Goal: Information Seeking & Learning: Learn about a topic

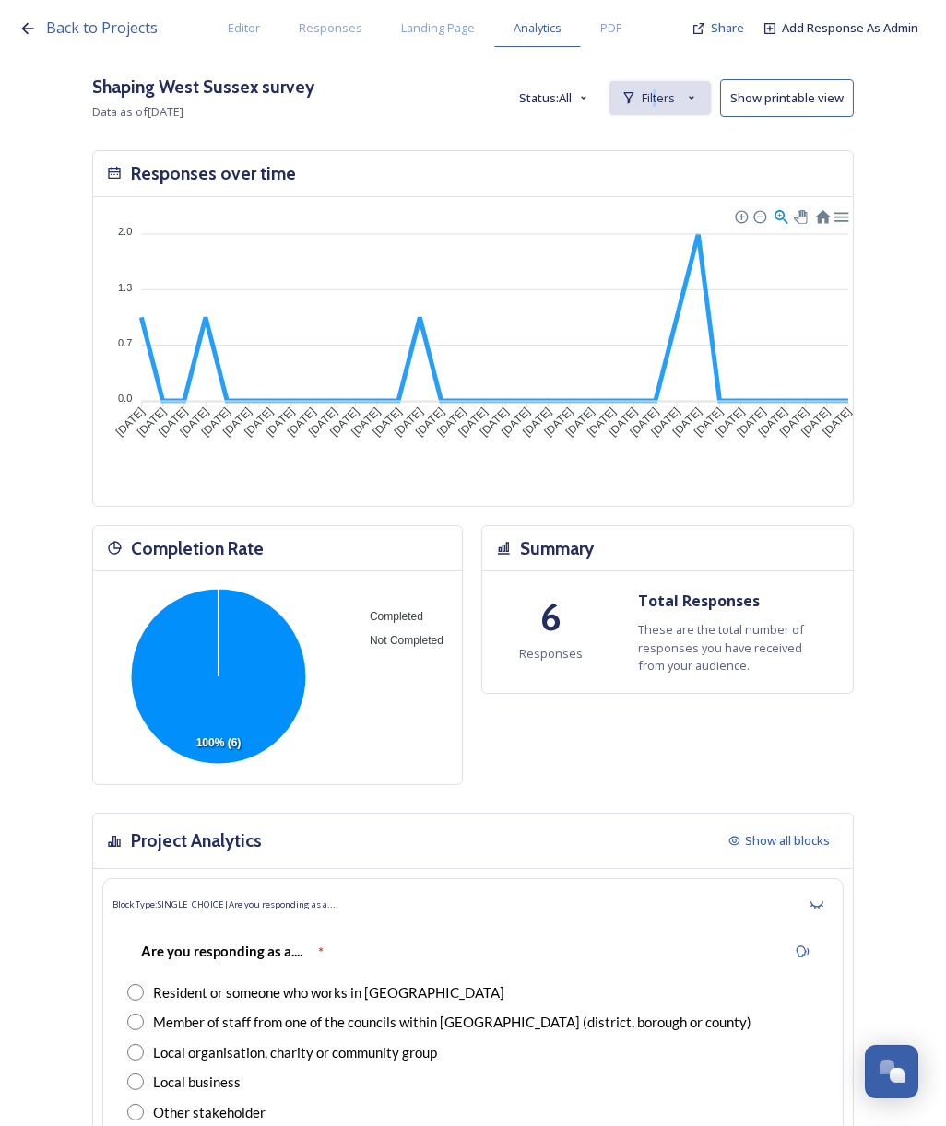
click at [671, 88] on div "Shaping West Sussex survey Data as of [DATE] Status: All Filters Show printable…" at bounding box center [472, 98] width 761 height 49
click at [671, 88] on div "Filters" at bounding box center [659, 98] width 101 height 34
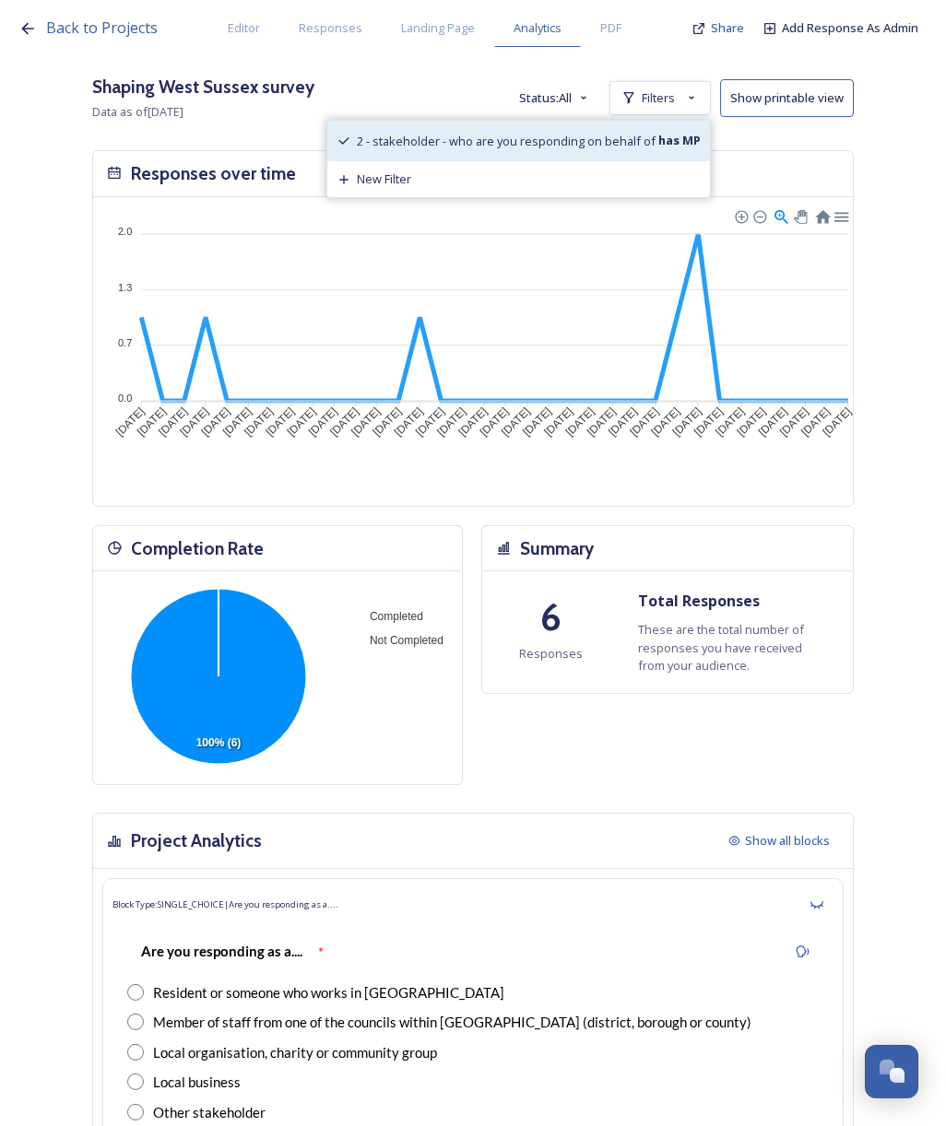
click at [483, 139] on span "2 - stakeholder - who are you responding on behalf of" at bounding box center [506, 141] width 299 height 17
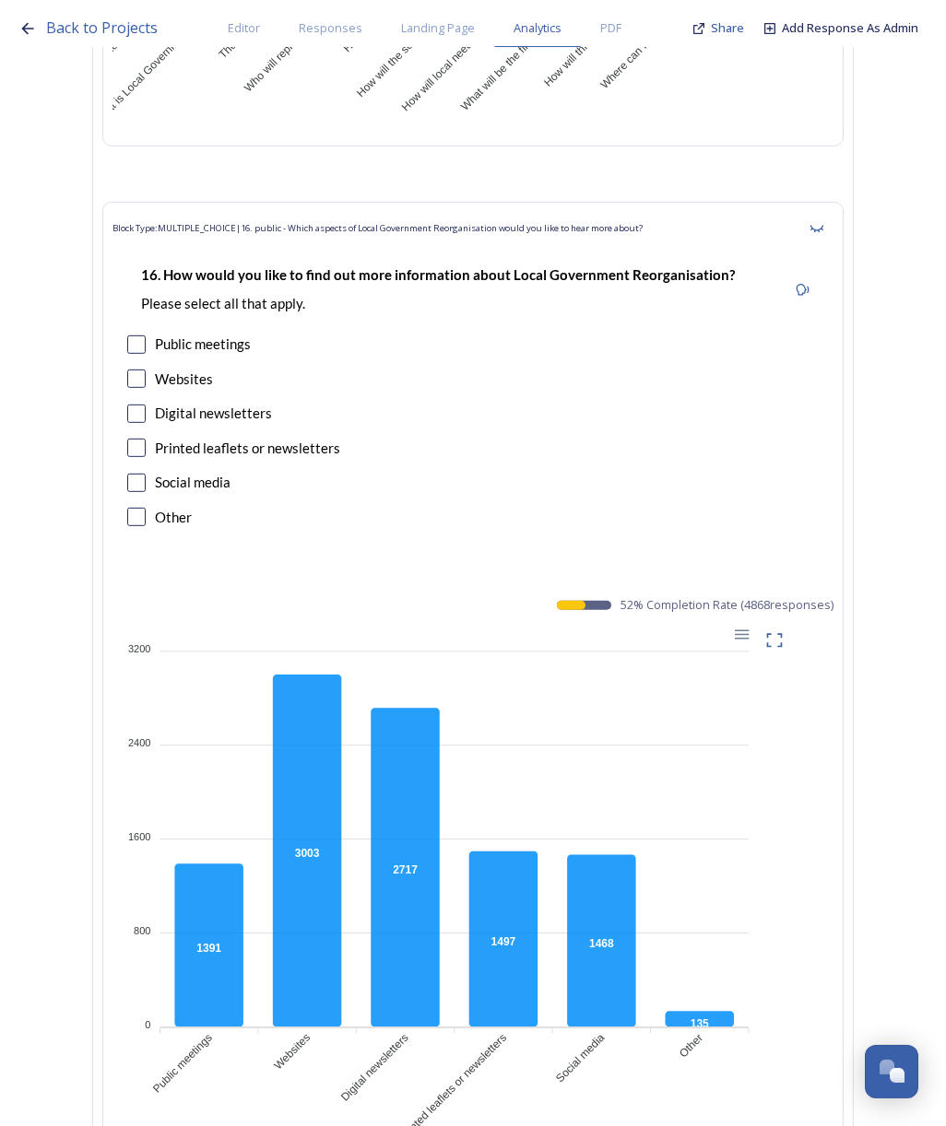
scroll to position [33355, 0]
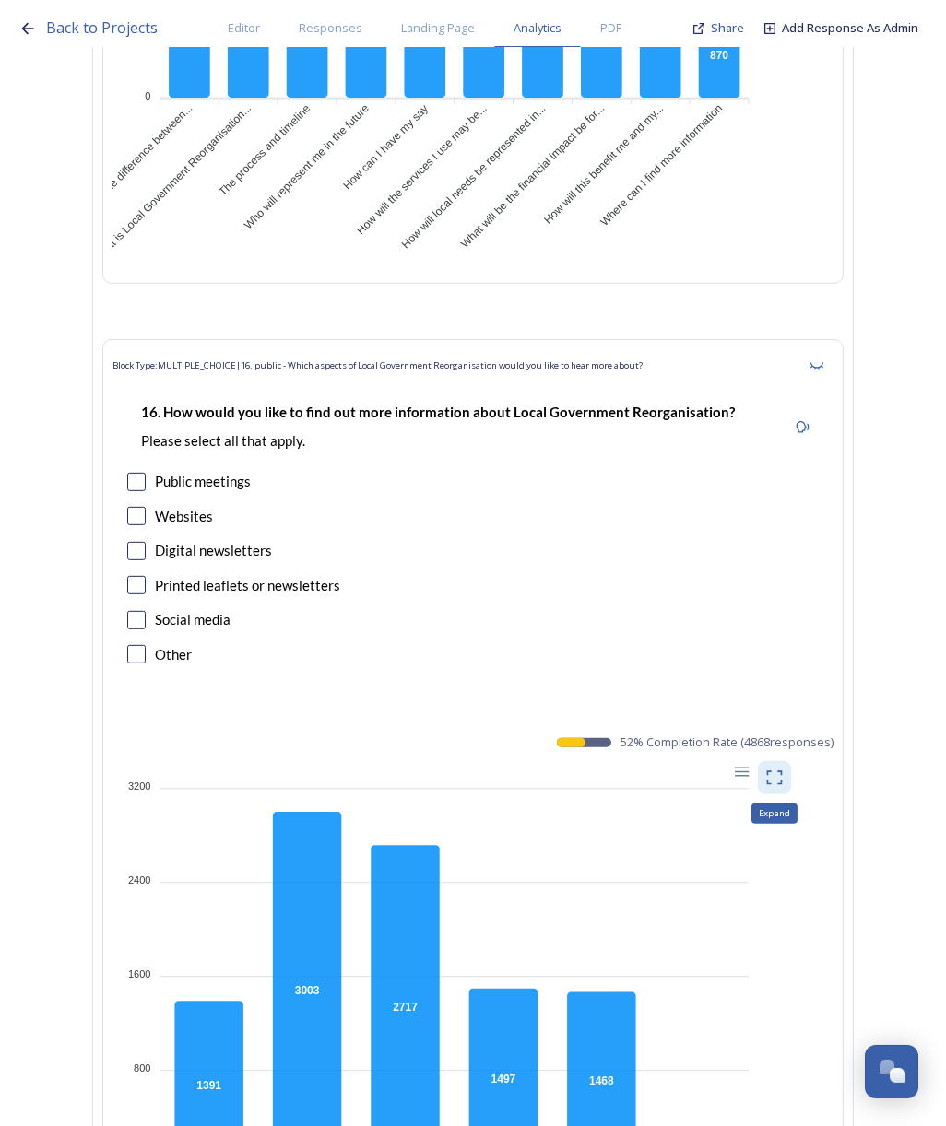
click at [777, 769] on icon at bounding box center [774, 778] width 18 height 18
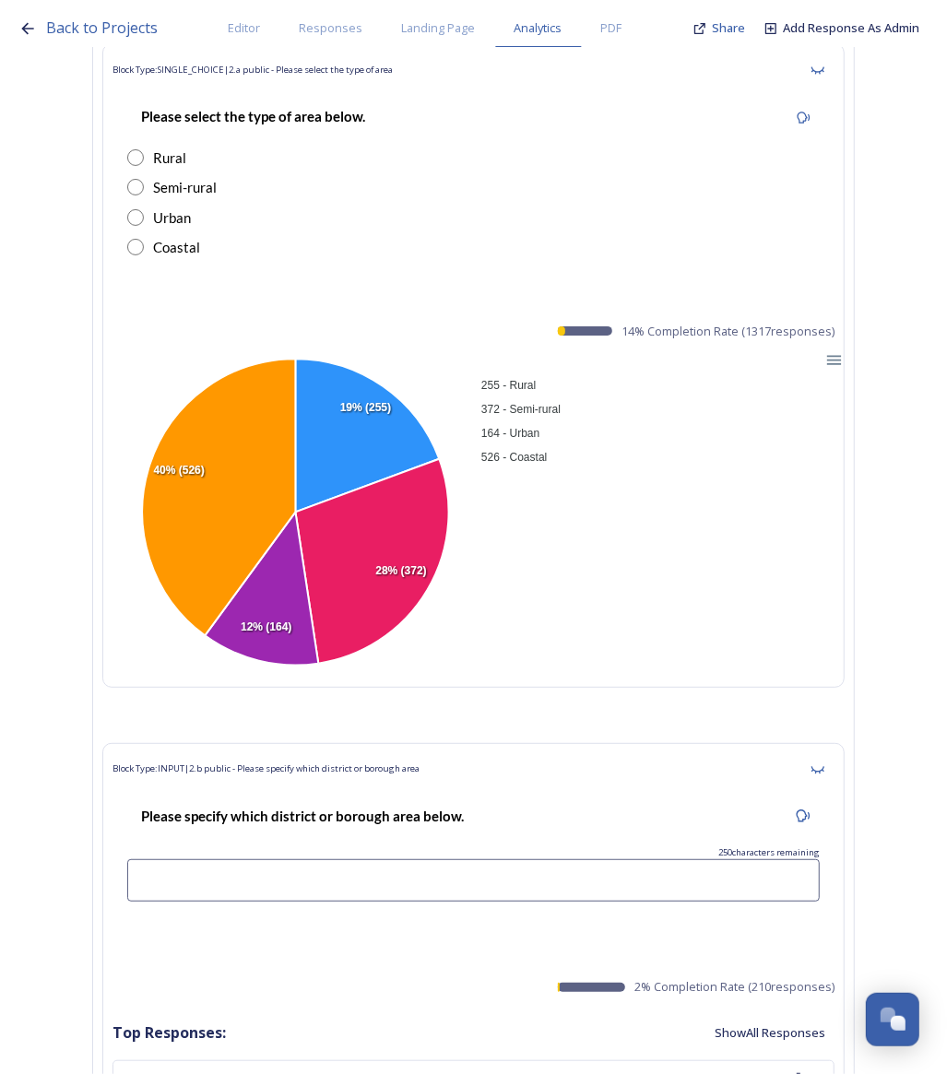
scroll to position [3686, 0]
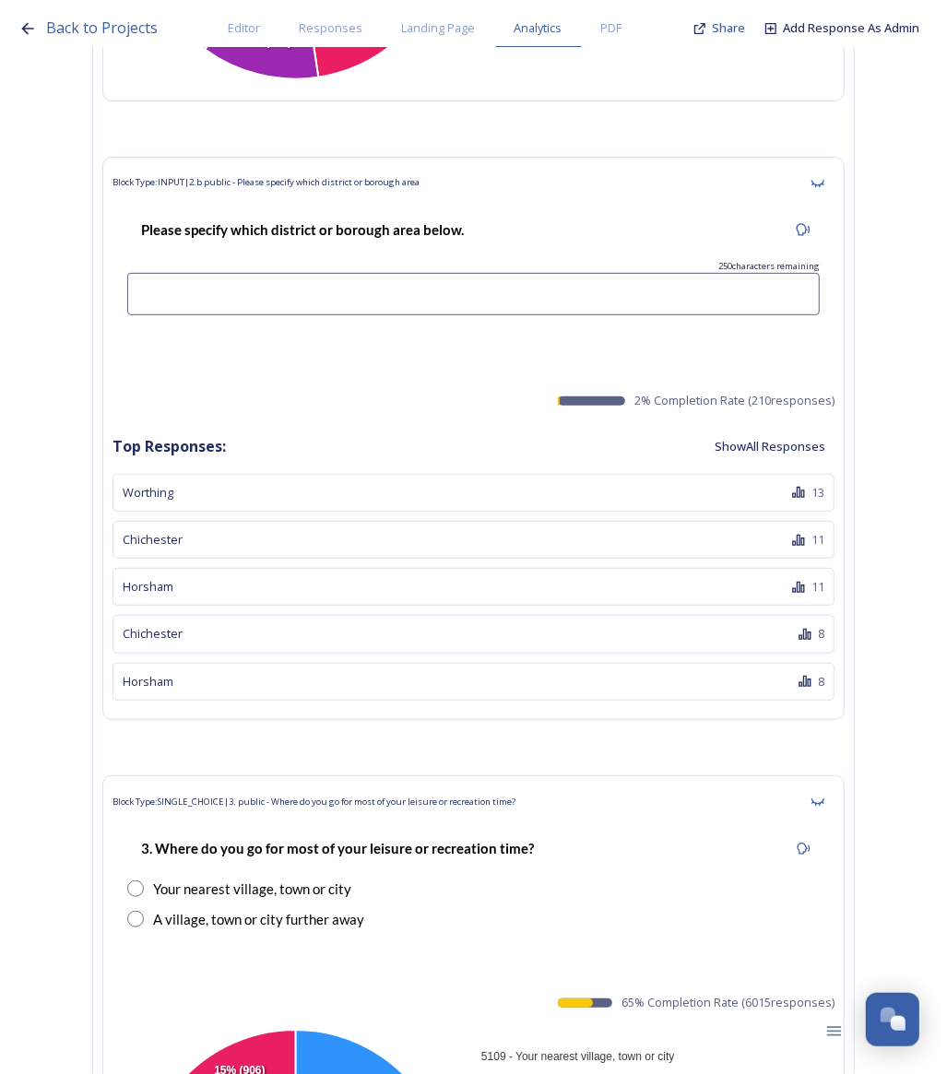
click at [671, 395] on span "2 % Completion Rate ( 210 responses)" at bounding box center [734, 401] width 200 height 18
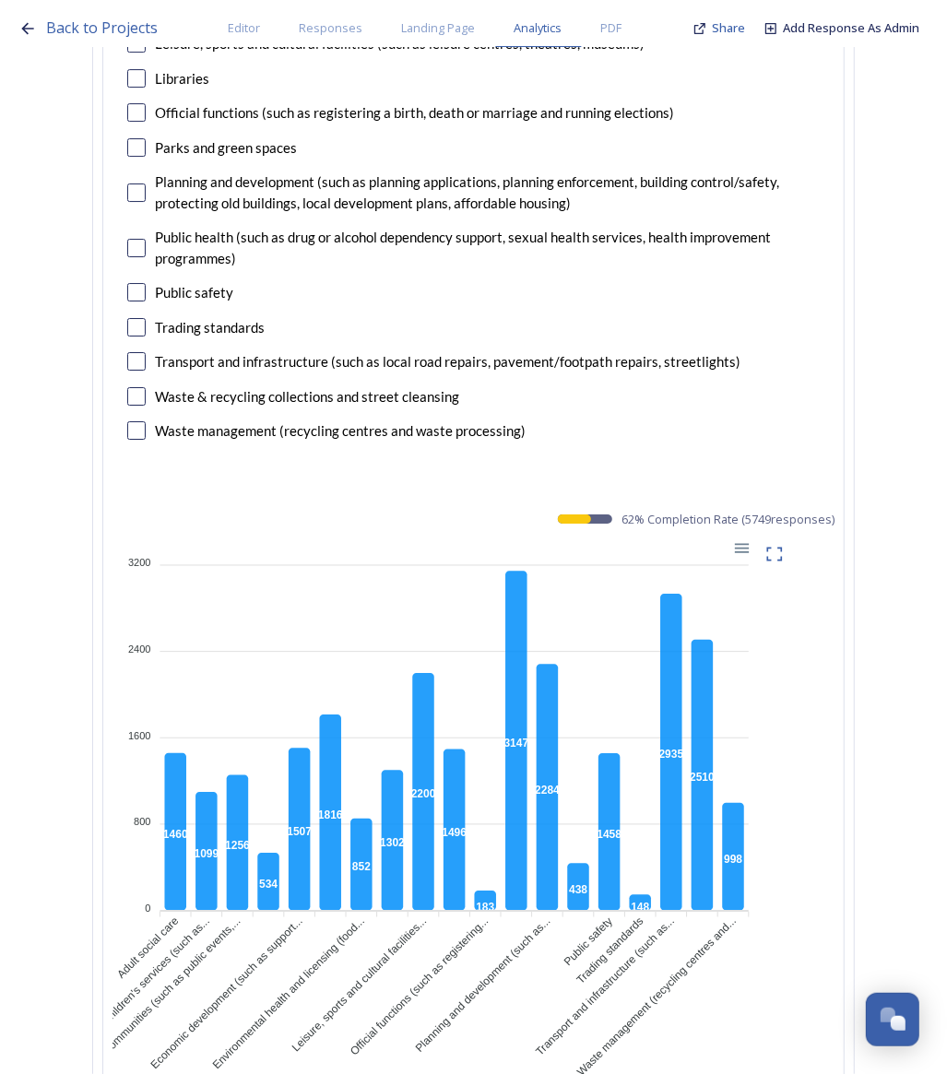
scroll to position [16926, 0]
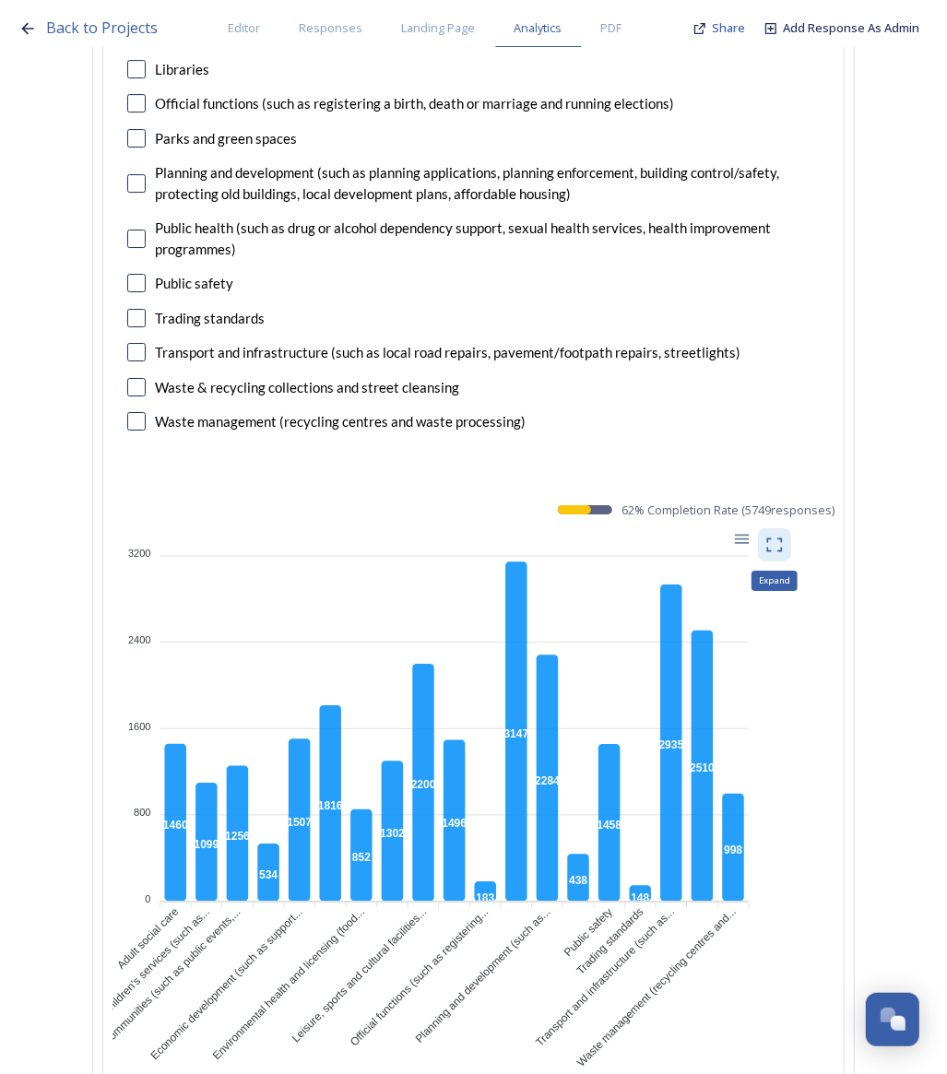
click at [768, 536] on icon at bounding box center [774, 545] width 18 height 18
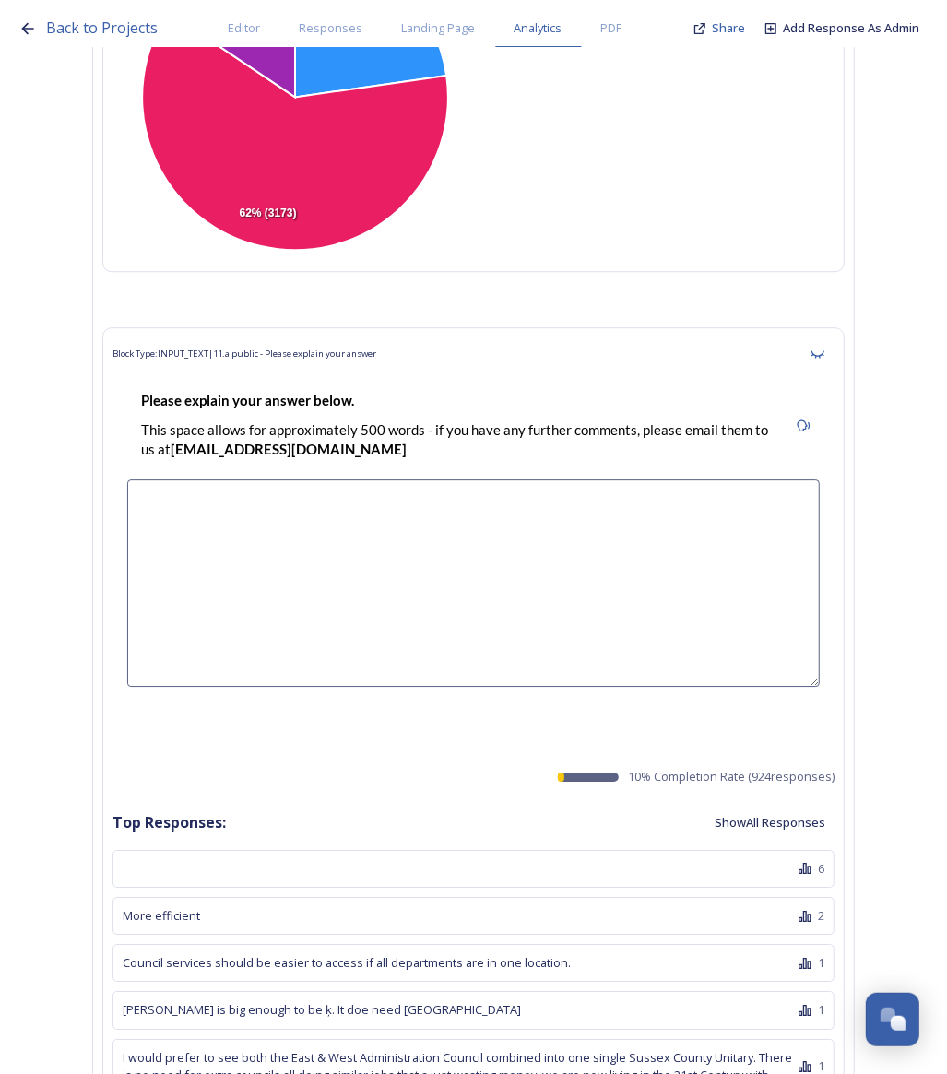
scroll to position [23629, 0]
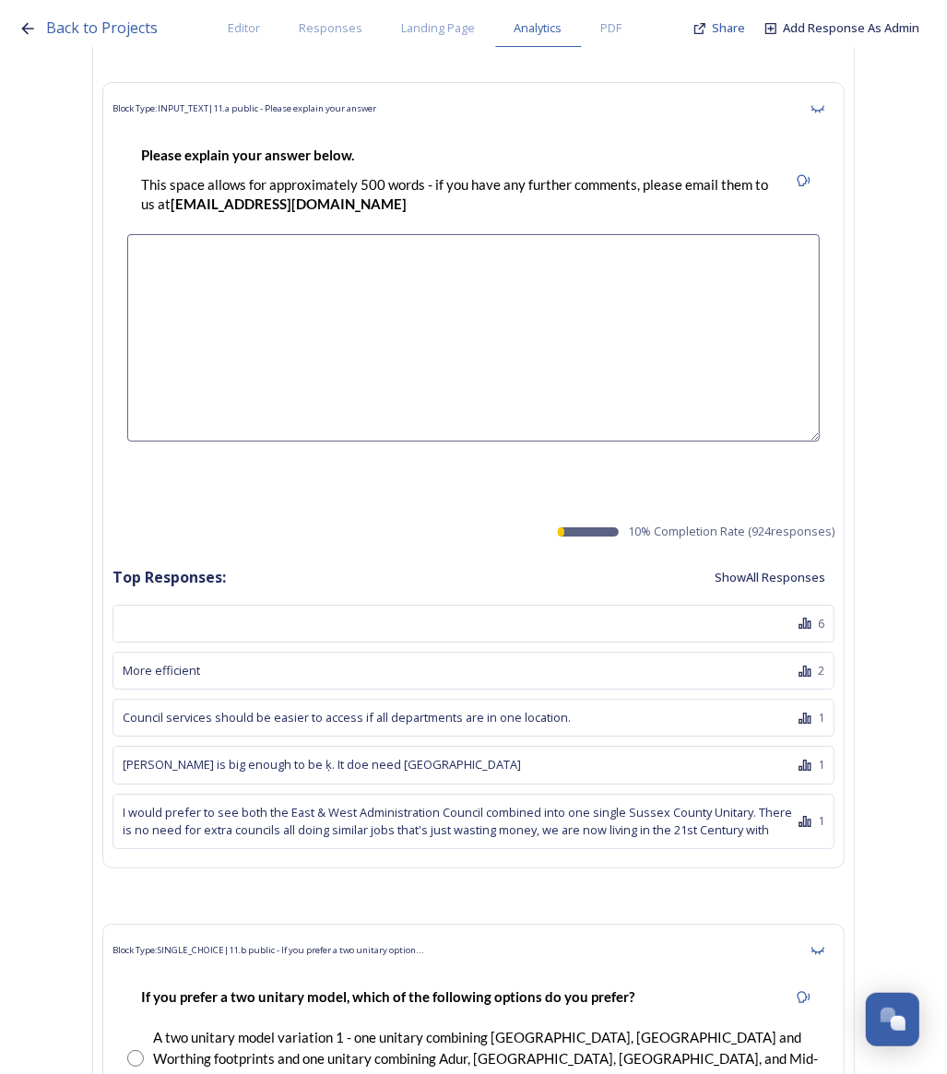
click at [765, 559] on button "Show All Responses" at bounding box center [769, 577] width 129 height 36
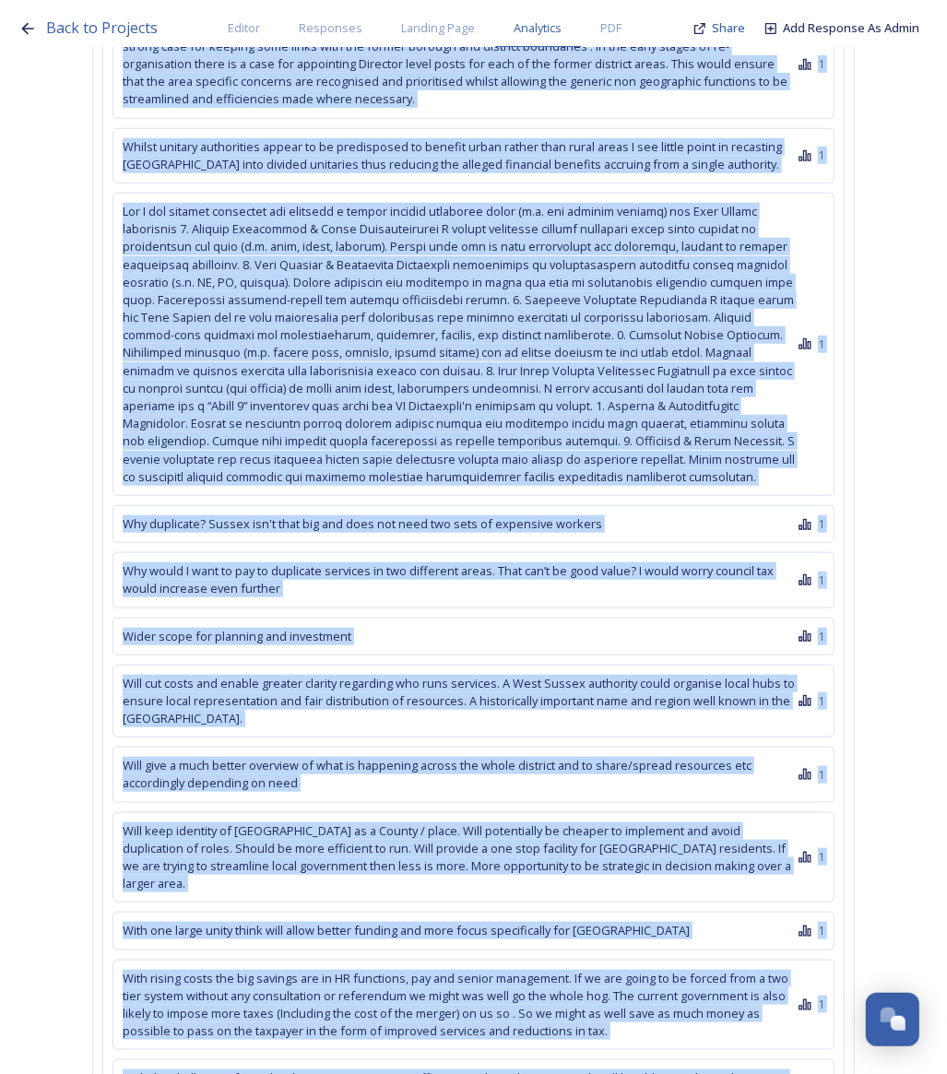
scroll to position [87313, 0]
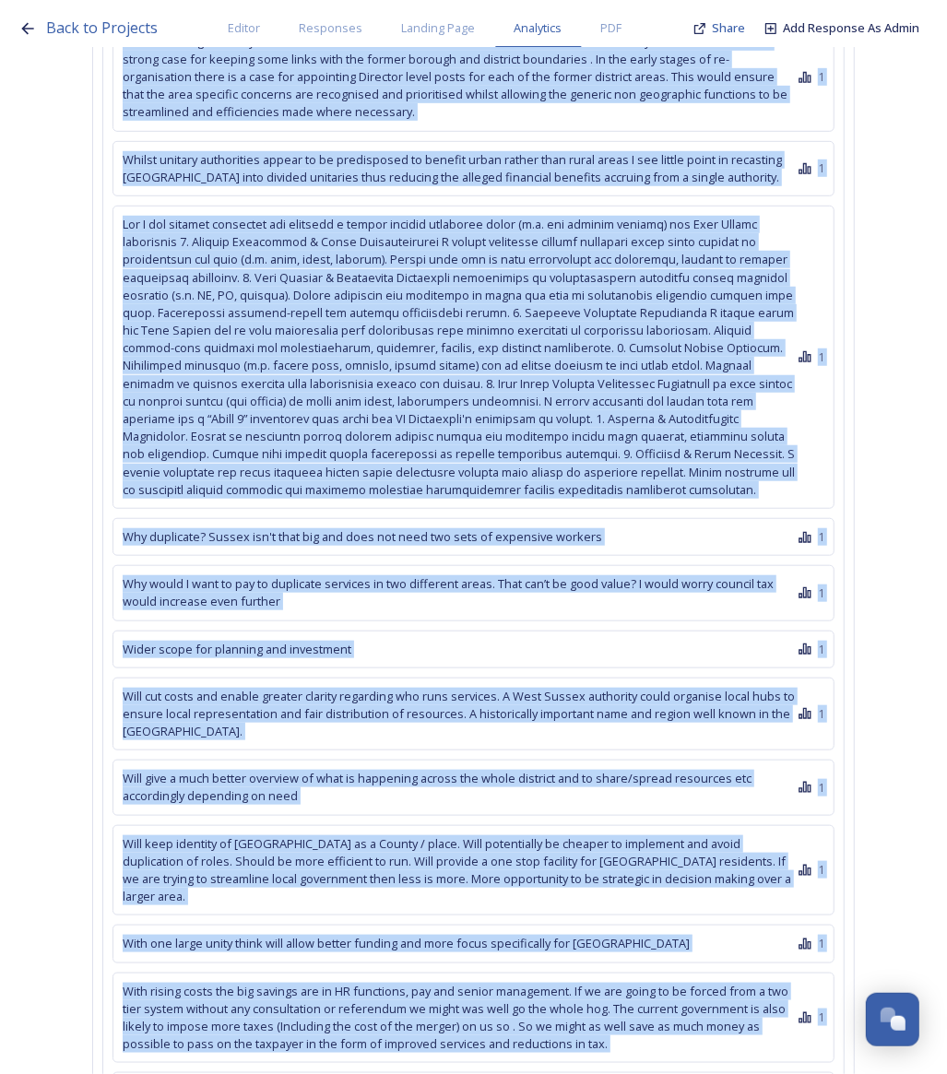
drag, startPoint x: 161, startPoint y: 485, endPoint x: 442, endPoint y: 932, distance: 528.1
copy div "4 Lore ipsumdolo 3 Sitamet consecte adipis el seddoe te incidi ut lab etdolorem…"
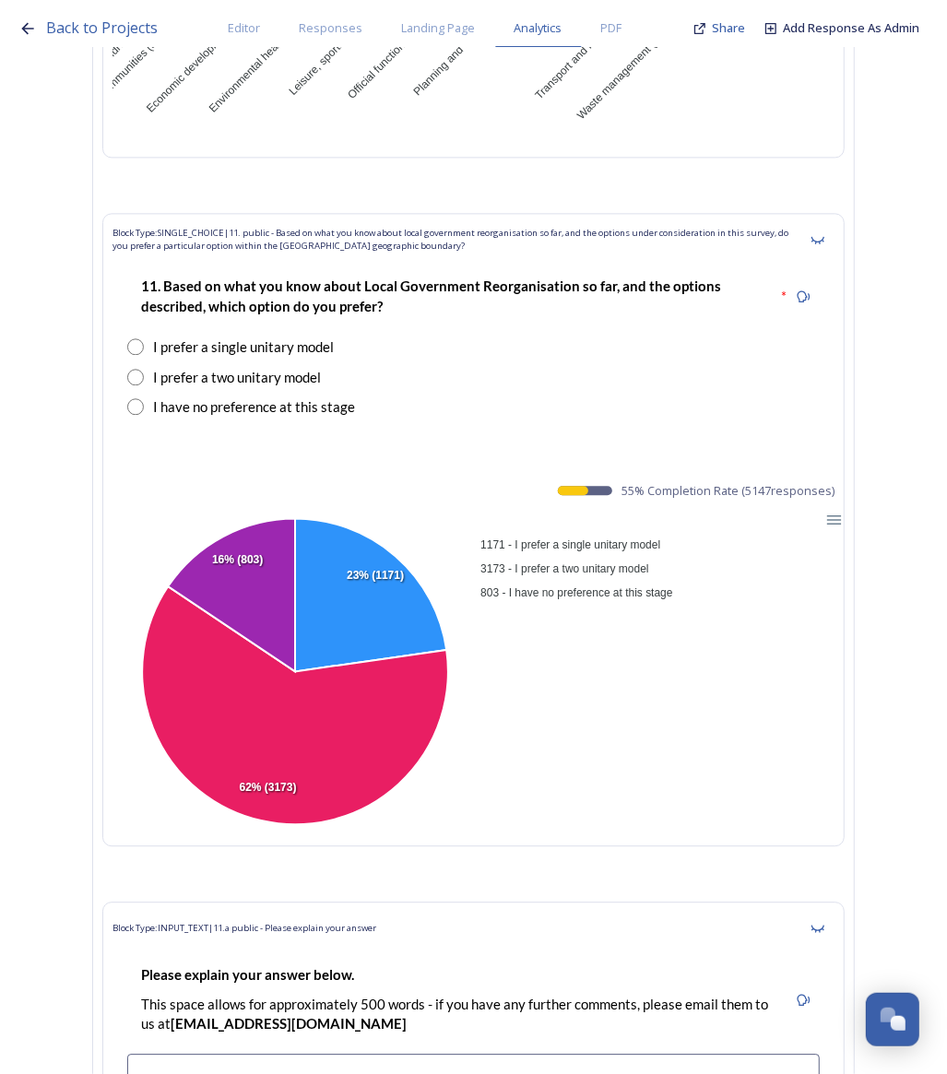
scroll to position [23800, 0]
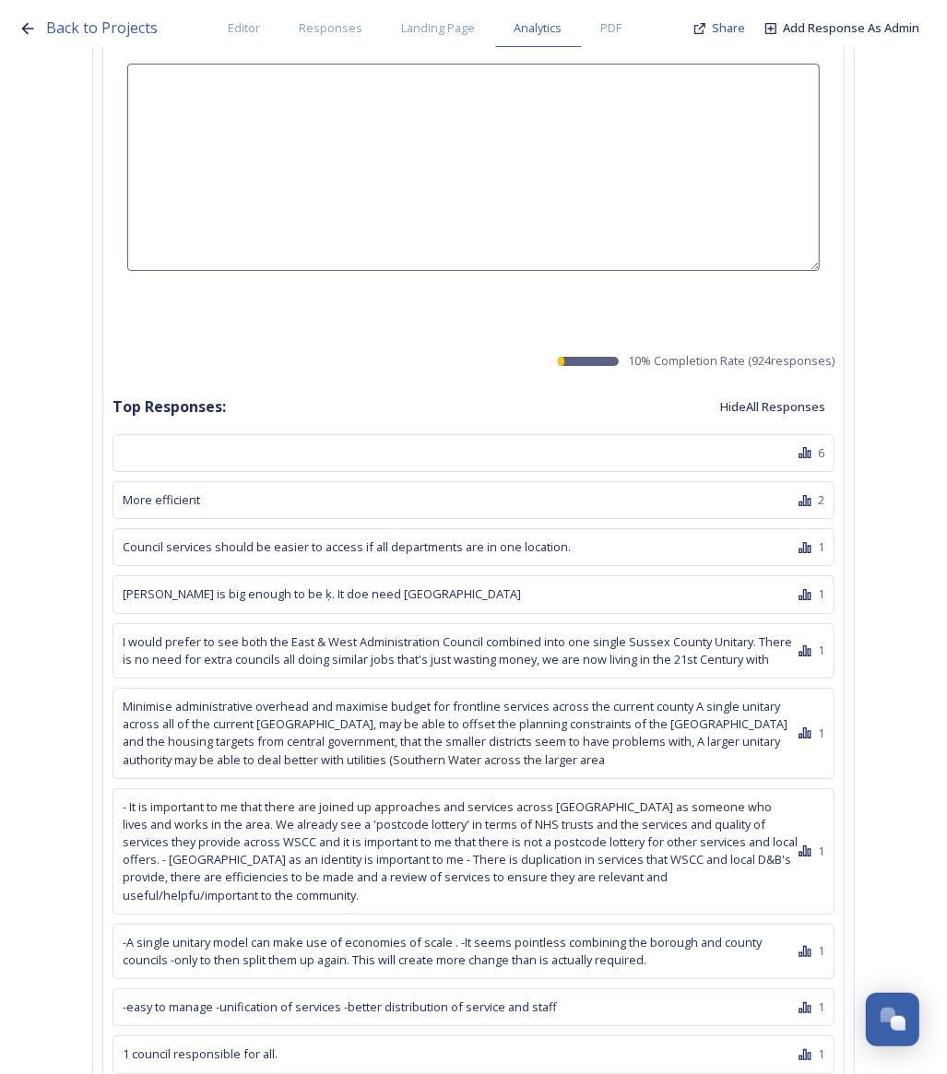
click at [759, 389] on button "Hide All Responses" at bounding box center [773, 407] width 124 height 36
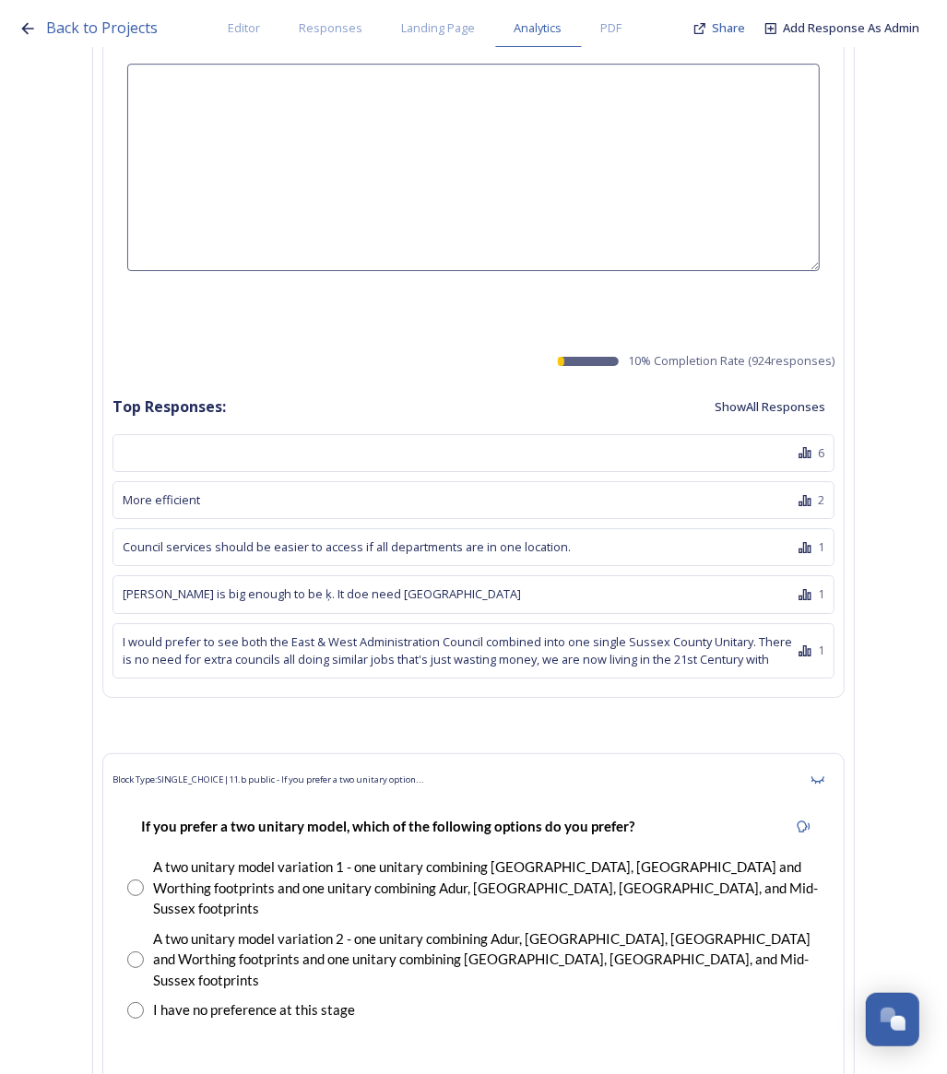
click at [156, 856] on div "A two unitary model variation 1 - one unitary combining [GEOGRAPHIC_DATA], [GEO…" at bounding box center [486, 887] width 666 height 63
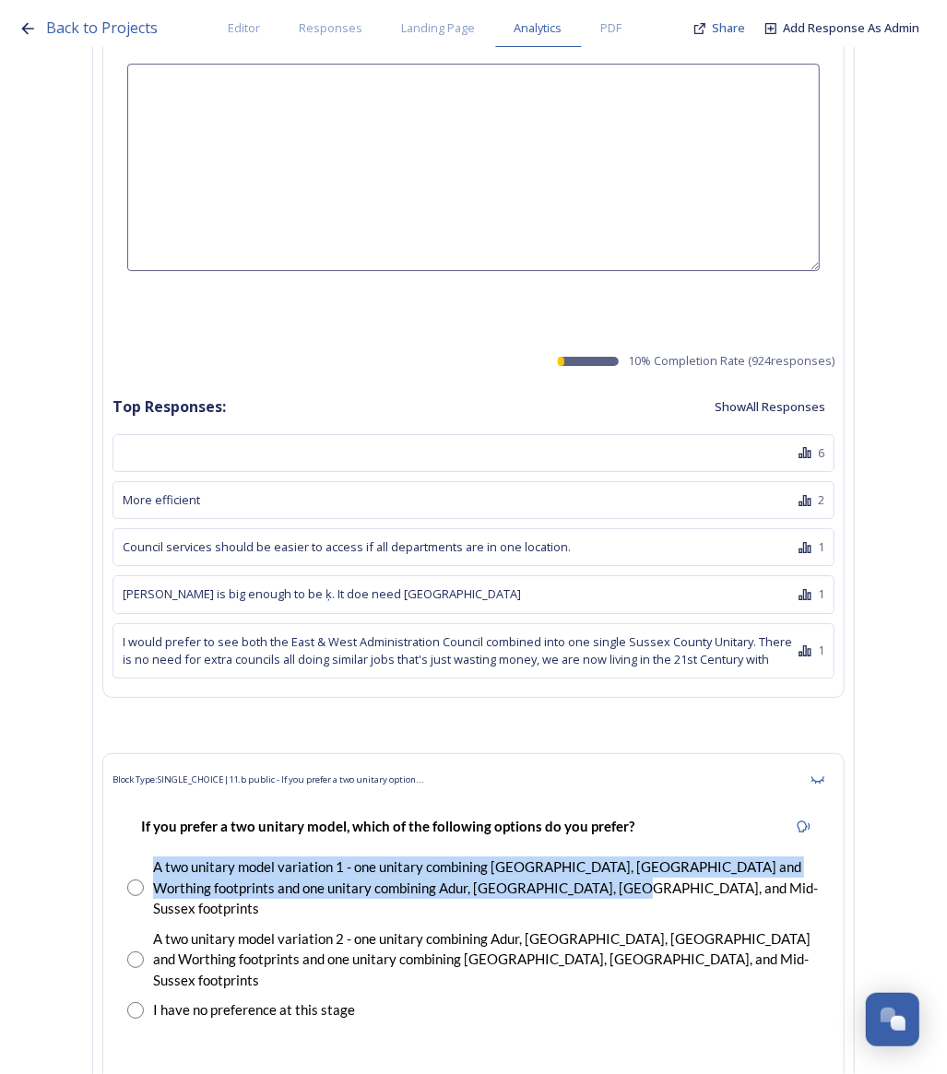
drag, startPoint x: 190, startPoint y: 723, endPoint x: 606, endPoint y: 746, distance: 416.3
click at [606, 856] on div "A two unitary model variation 1 - one unitary combining [GEOGRAPHIC_DATA], [GEO…" at bounding box center [486, 887] width 666 height 63
copy div "A two unitary model variation 1 - one unitary combining [GEOGRAPHIC_DATA], [GEO…"
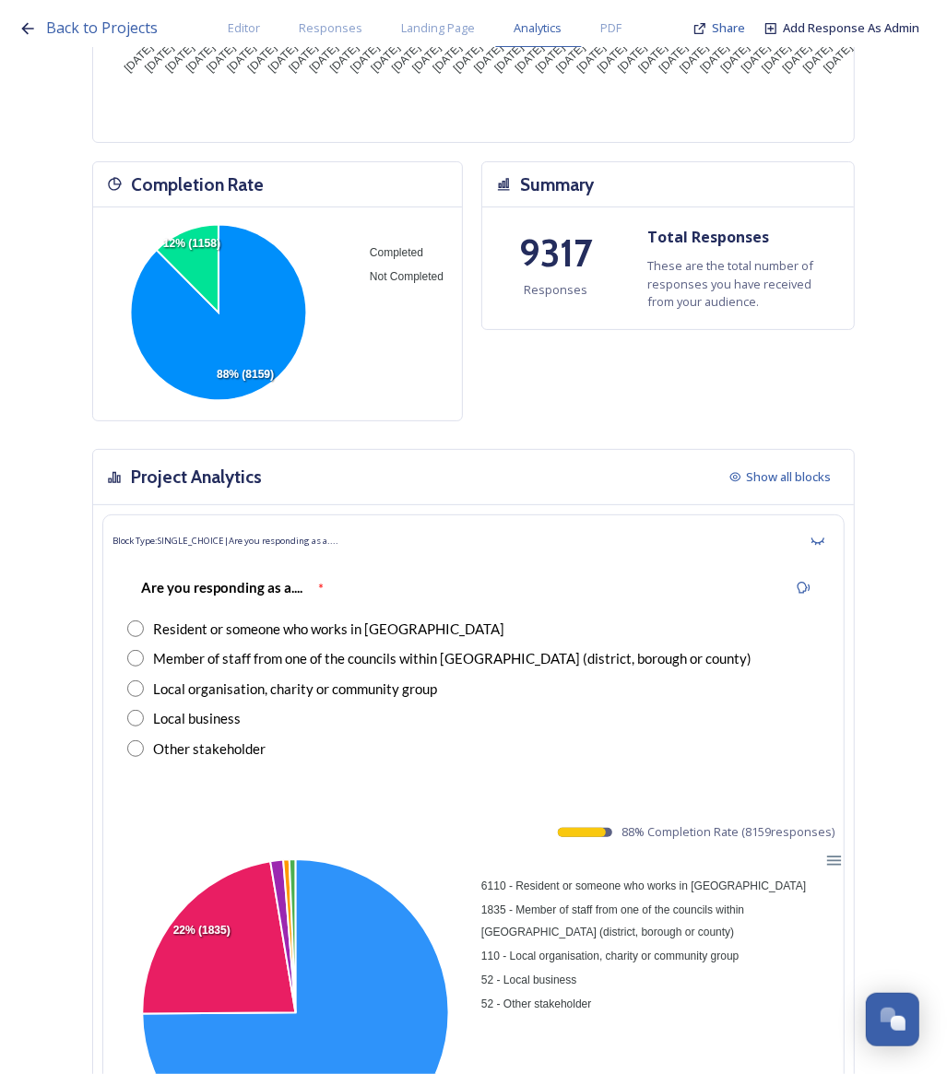
scroll to position [0, 0]
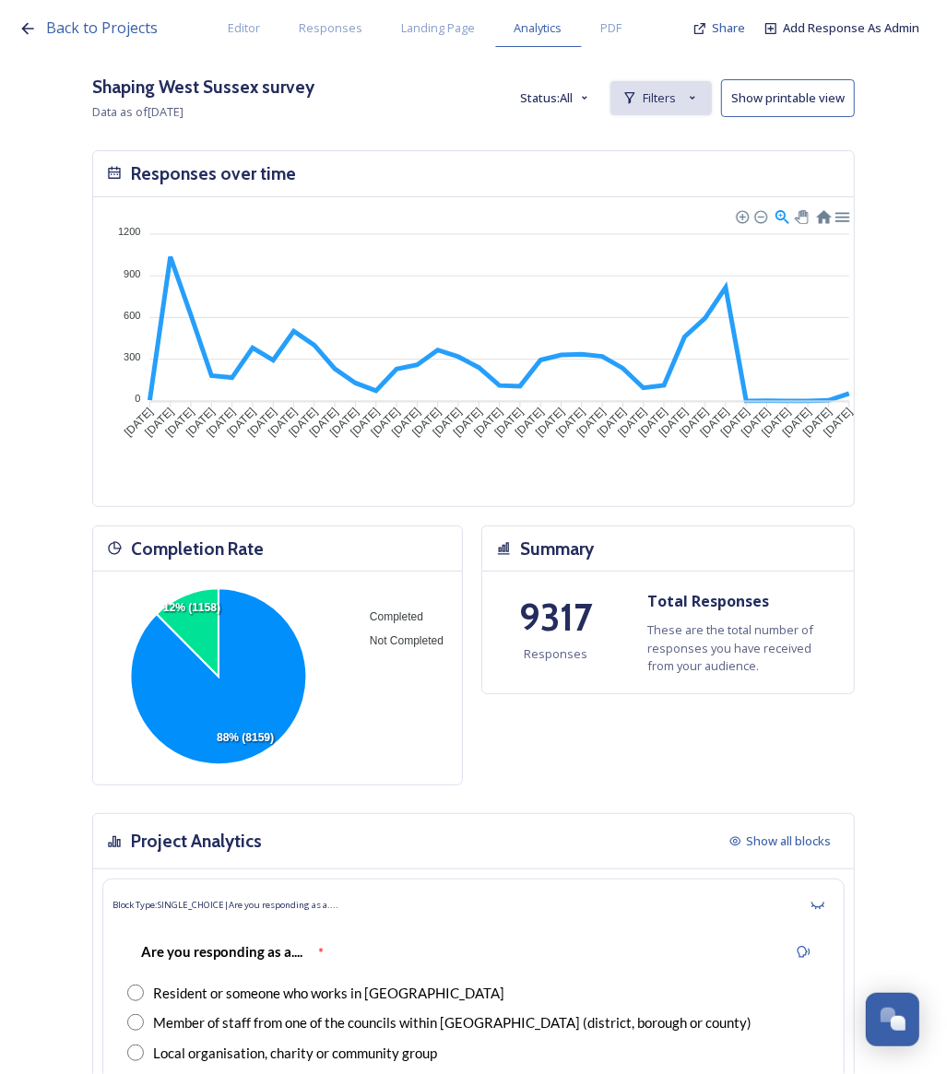
click at [665, 97] on span "Filters" at bounding box center [658, 98] width 33 height 18
click at [690, 137] on span "New Filter" at bounding box center [668, 139] width 54 height 18
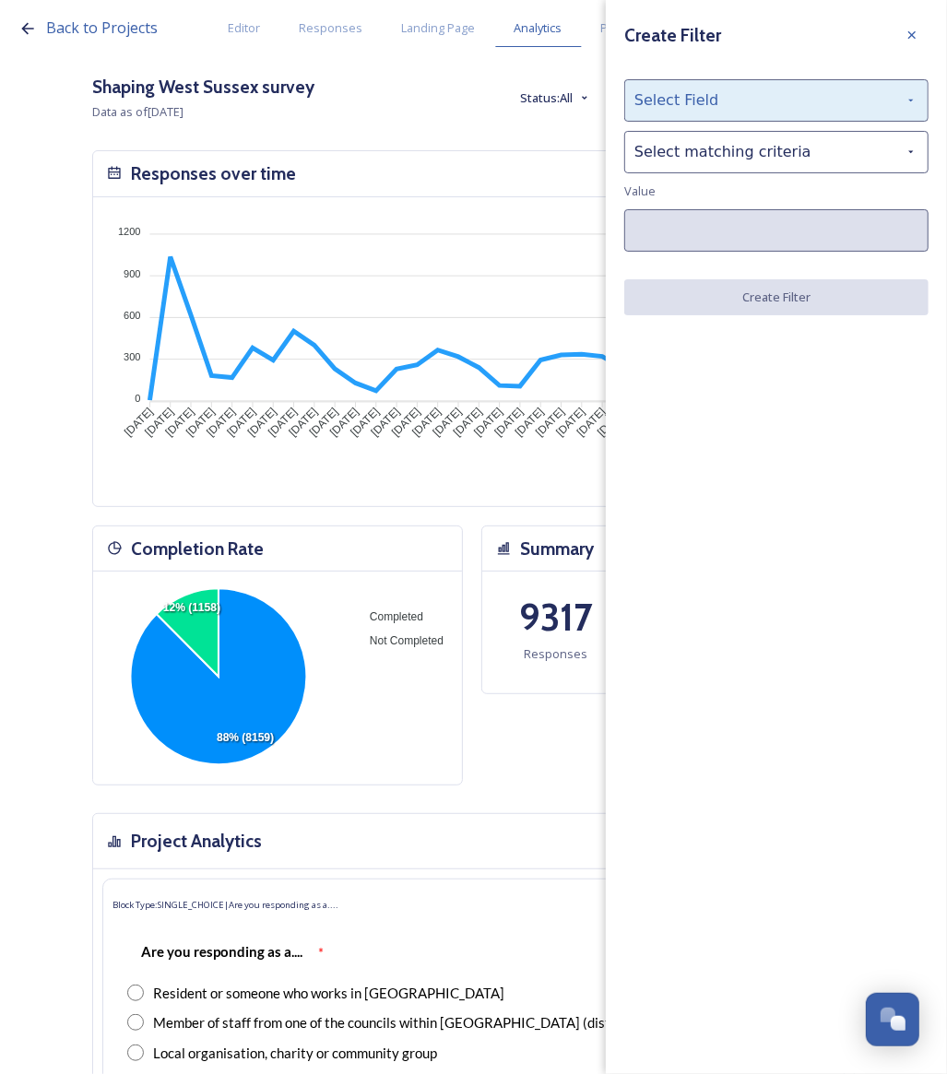
click at [696, 107] on div "Select Field" at bounding box center [776, 100] width 304 height 42
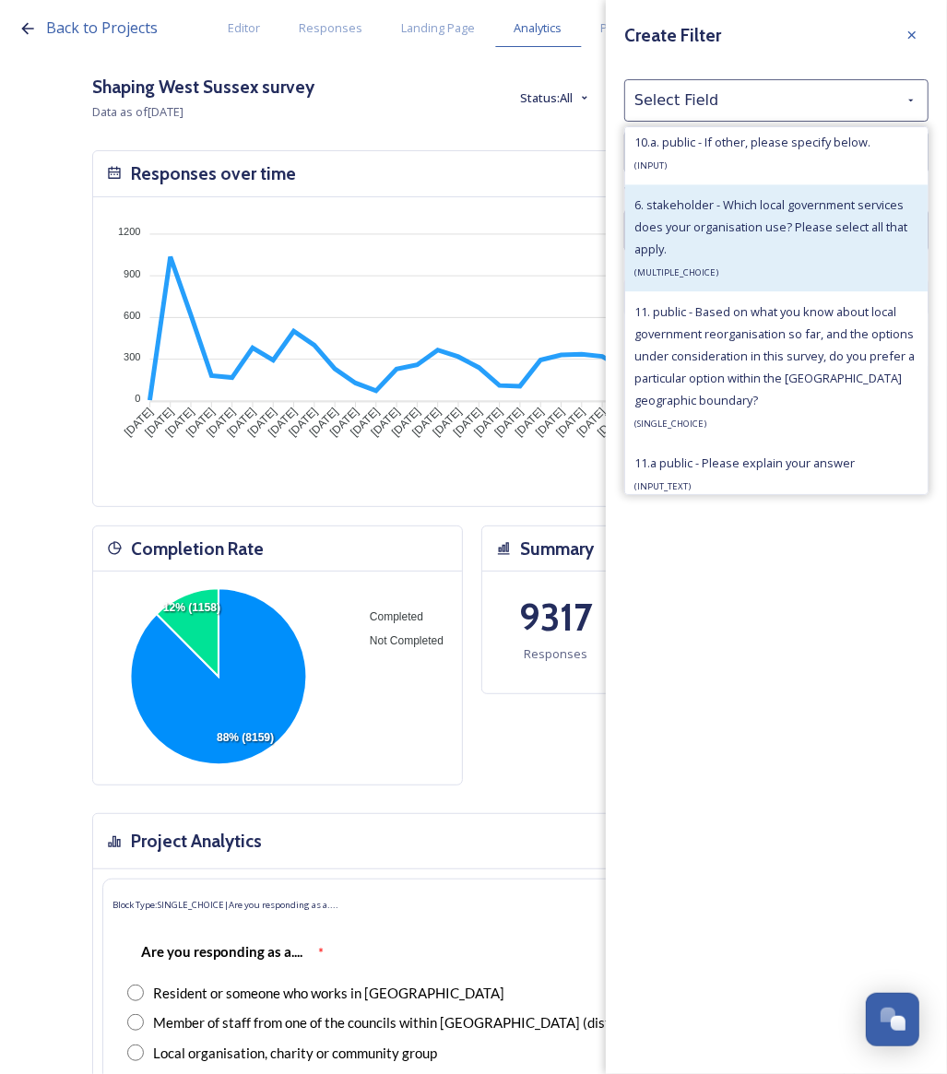
scroll to position [2114, 0]
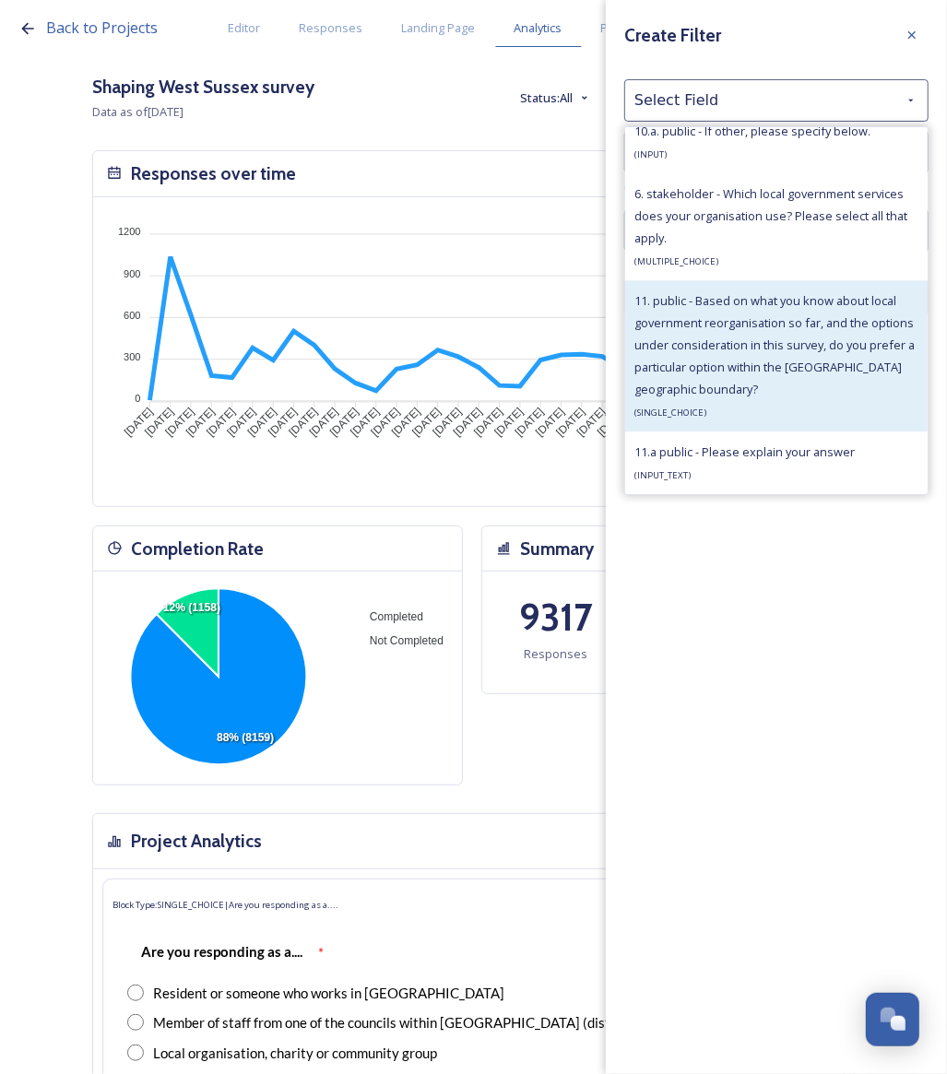
click at [811, 350] on span "11. public - Based on what you know about local government reorganisation so fa…" at bounding box center [774, 344] width 280 height 105
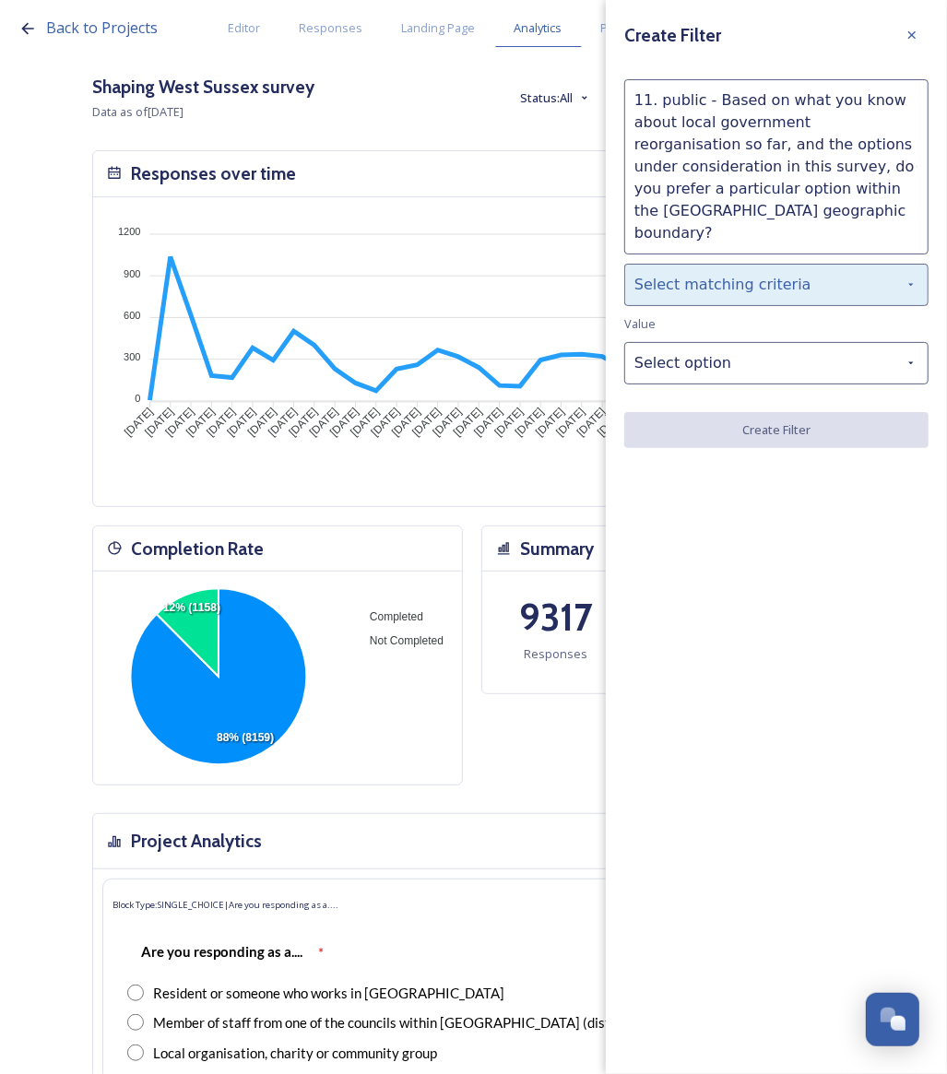
click at [745, 265] on div "Select matching criteria" at bounding box center [776, 285] width 304 height 42
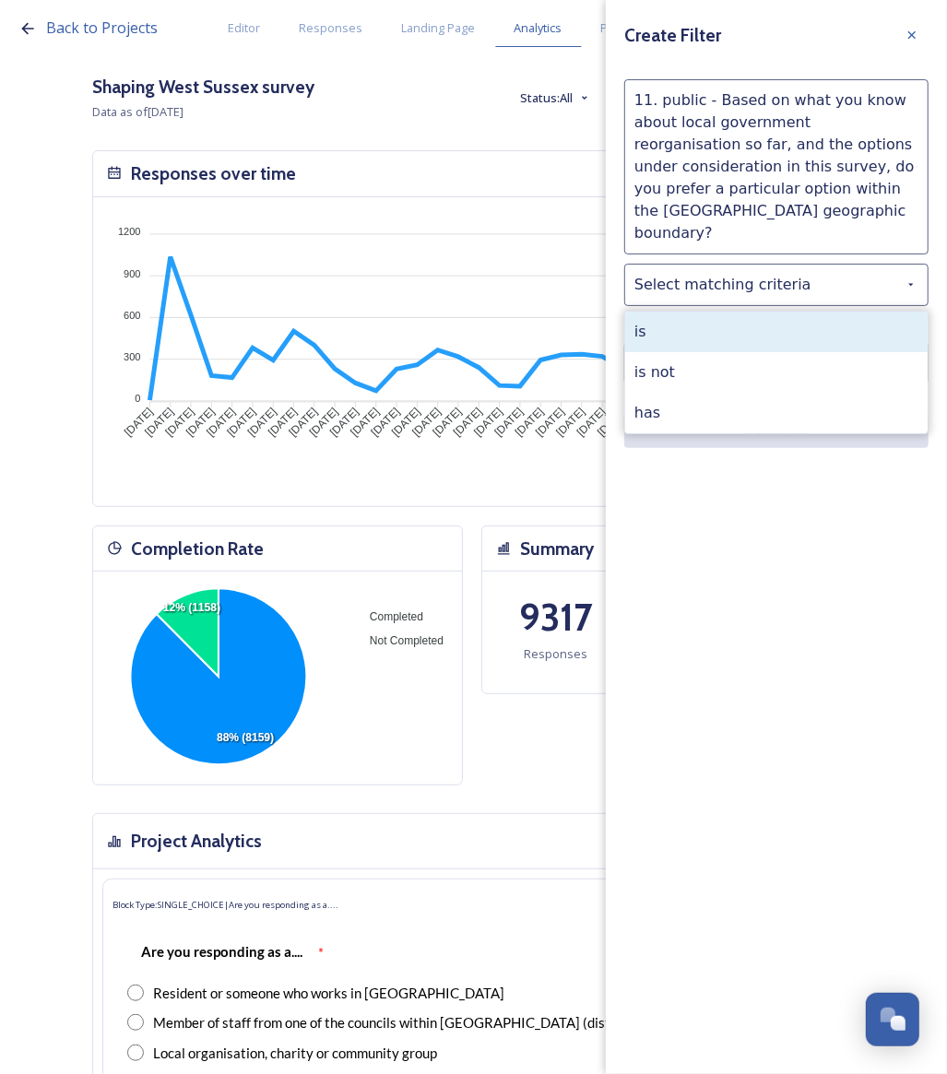
click at [746, 321] on div "is" at bounding box center [776, 332] width 302 height 41
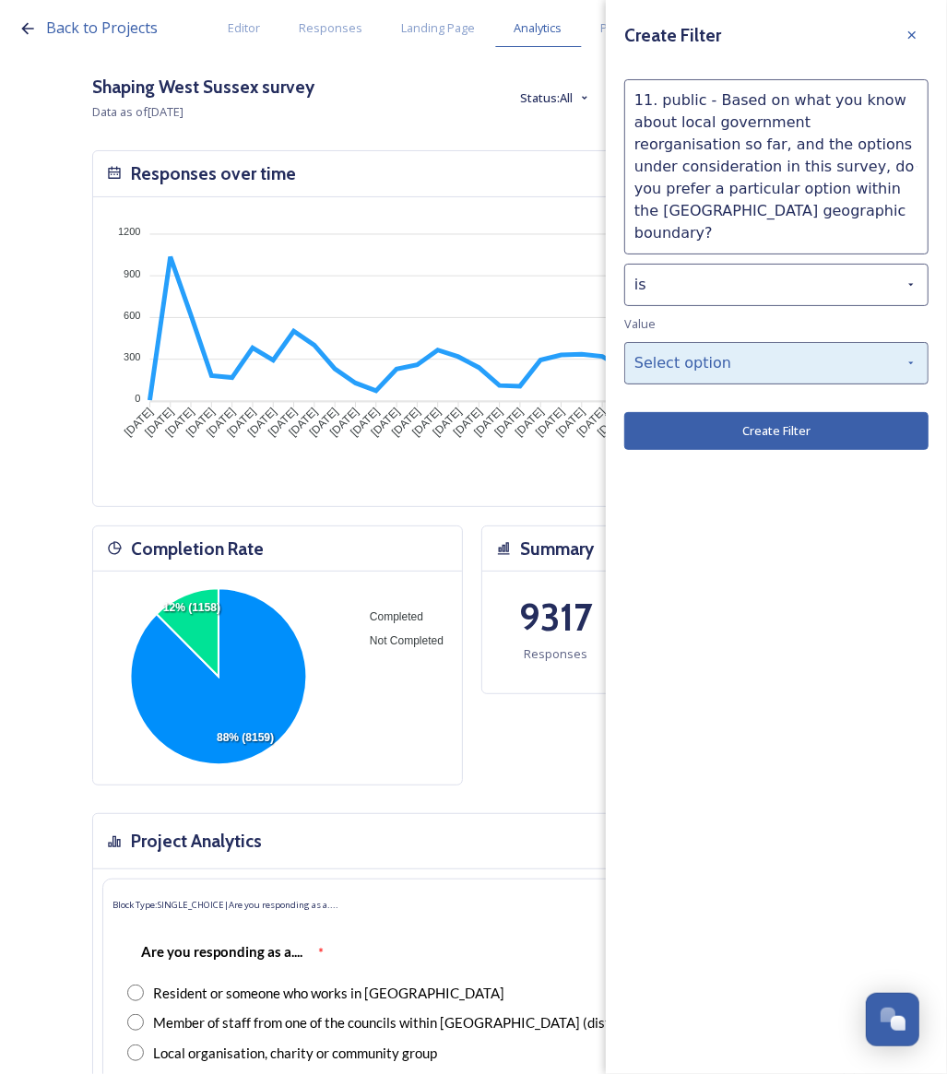
click at [751, 342] on div "Select option" at bounding box center [776, 363] width 304 height 42
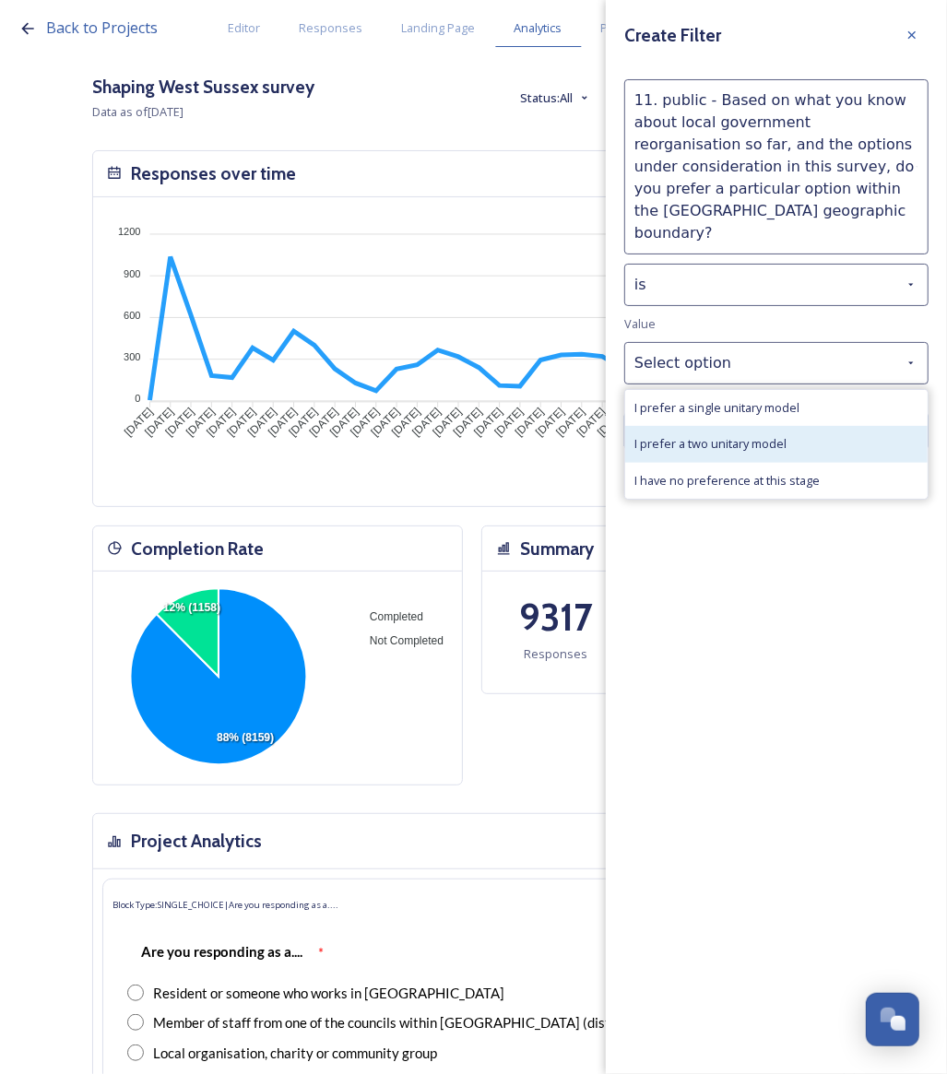
click at [777, 426] on div "I prefer a two unitary model" at bounding box center [776, 444] width 302 height 36
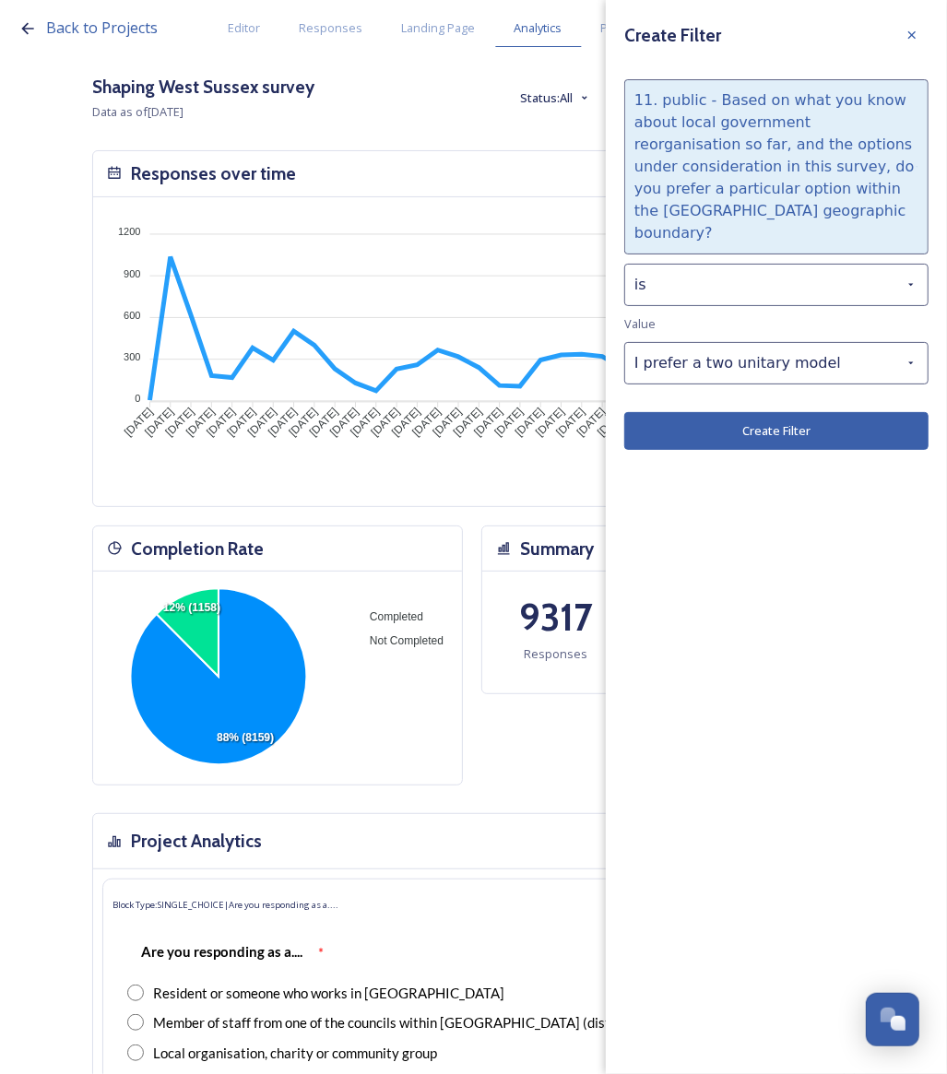
click at [777, 145] on div "11. public - Based on what you know about local government reorganisation so fa…" at bounding box center [776, 166] width 304 height 175
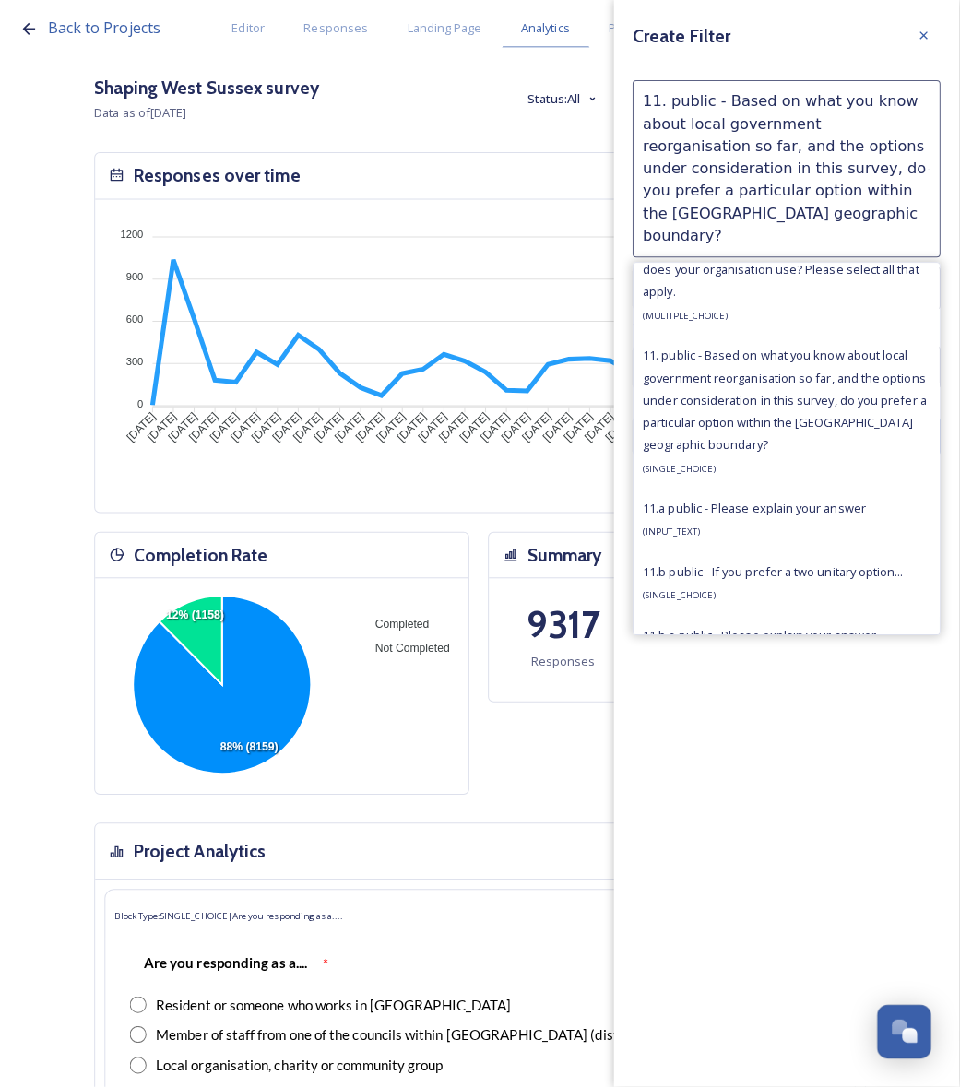
scroll to position [2231, 0]
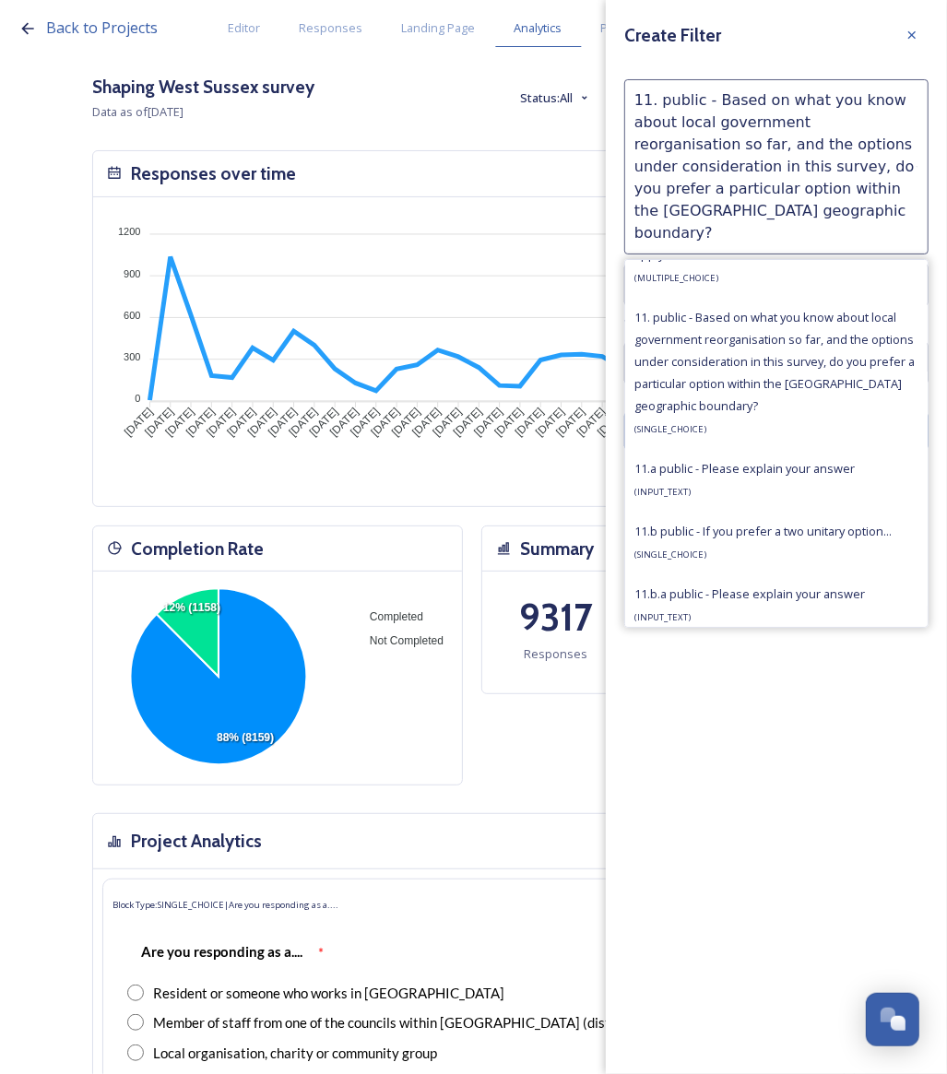
click at [810, 524] on div "11.b public - If you prefer a two unitary option... ( SINGLE_CHOICE )" at bounding box center [762, 542] width 257 height 44
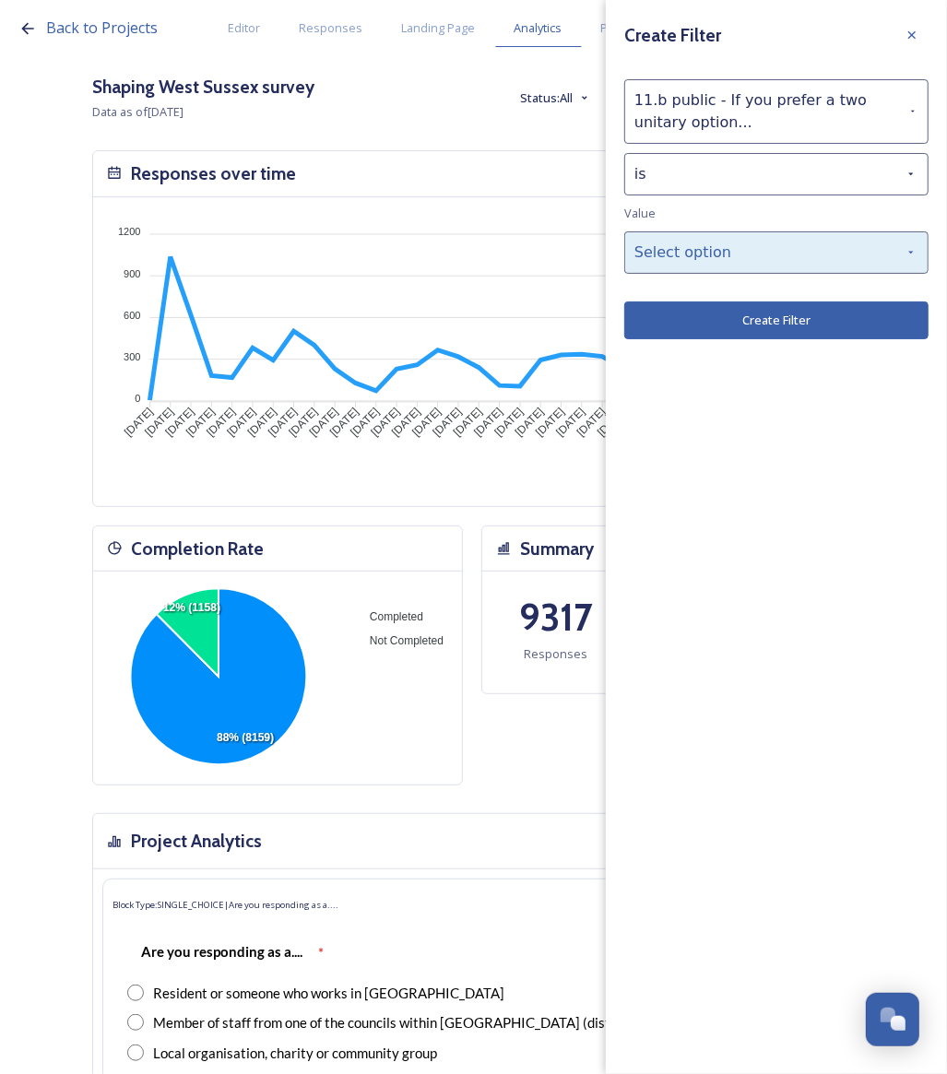
click at [763, 255] on div "Select option" at bounding box center [776, 252] width 304 height 42
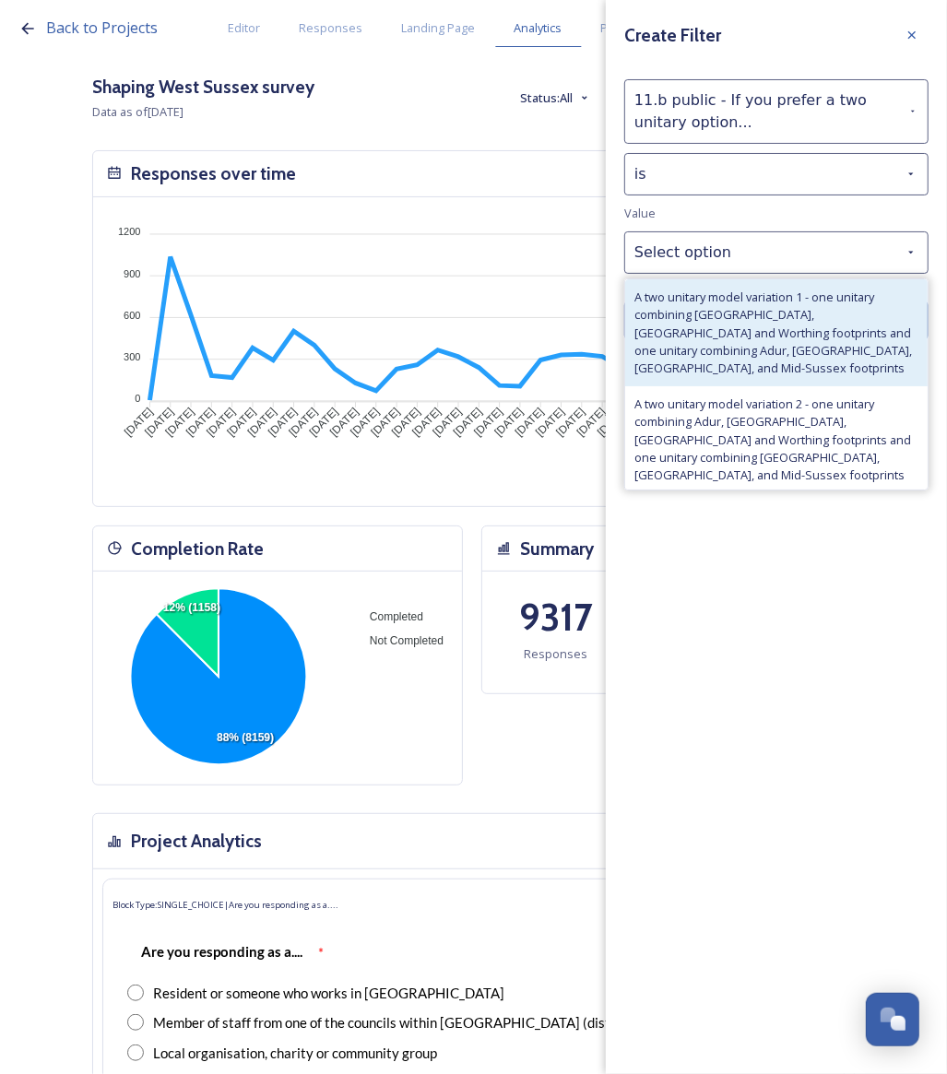
click at [779, 310] on span "A two unitary model variation 1 - one unitary combining [GEOGRAPHIC_DATA], [GEO…" at bounding box center [776, 333] width 284 height 88
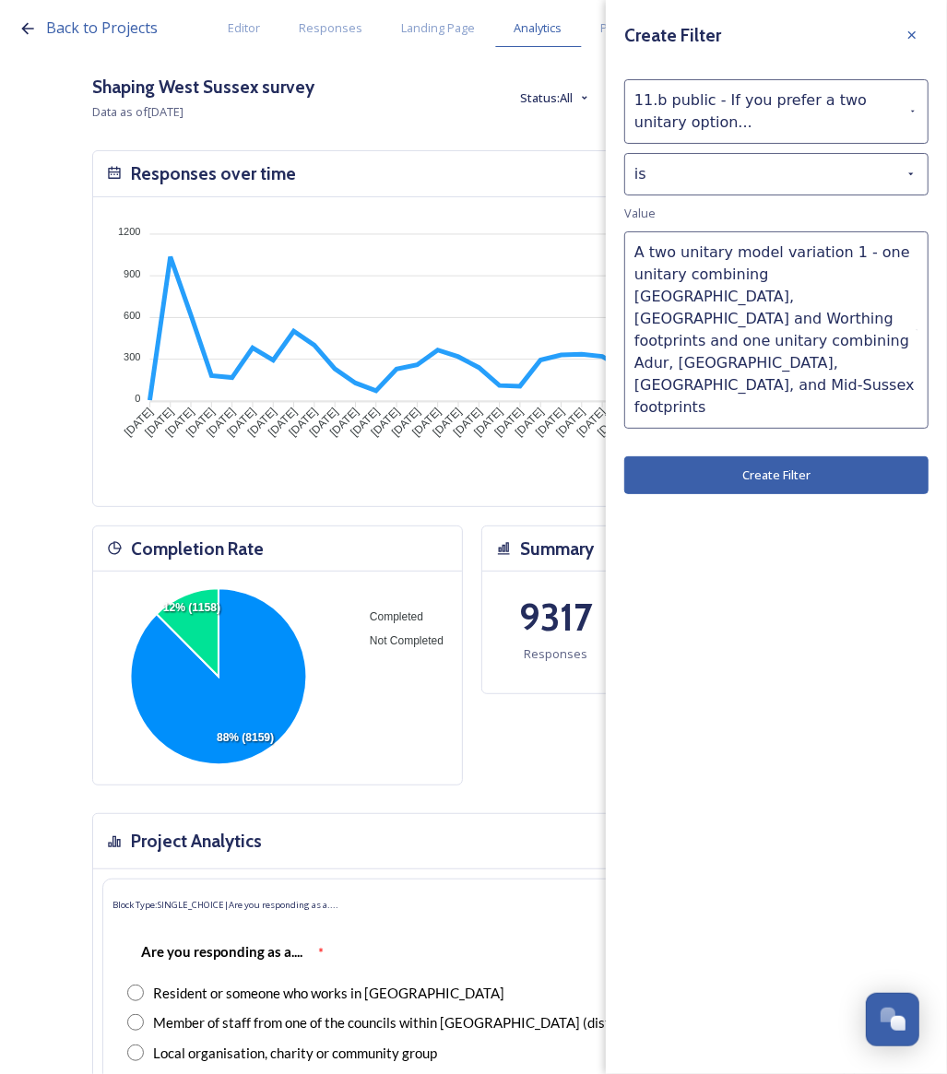
click at [810, 456] on button "Create Filter" at bounding box center [776, 475] width 304 height 38
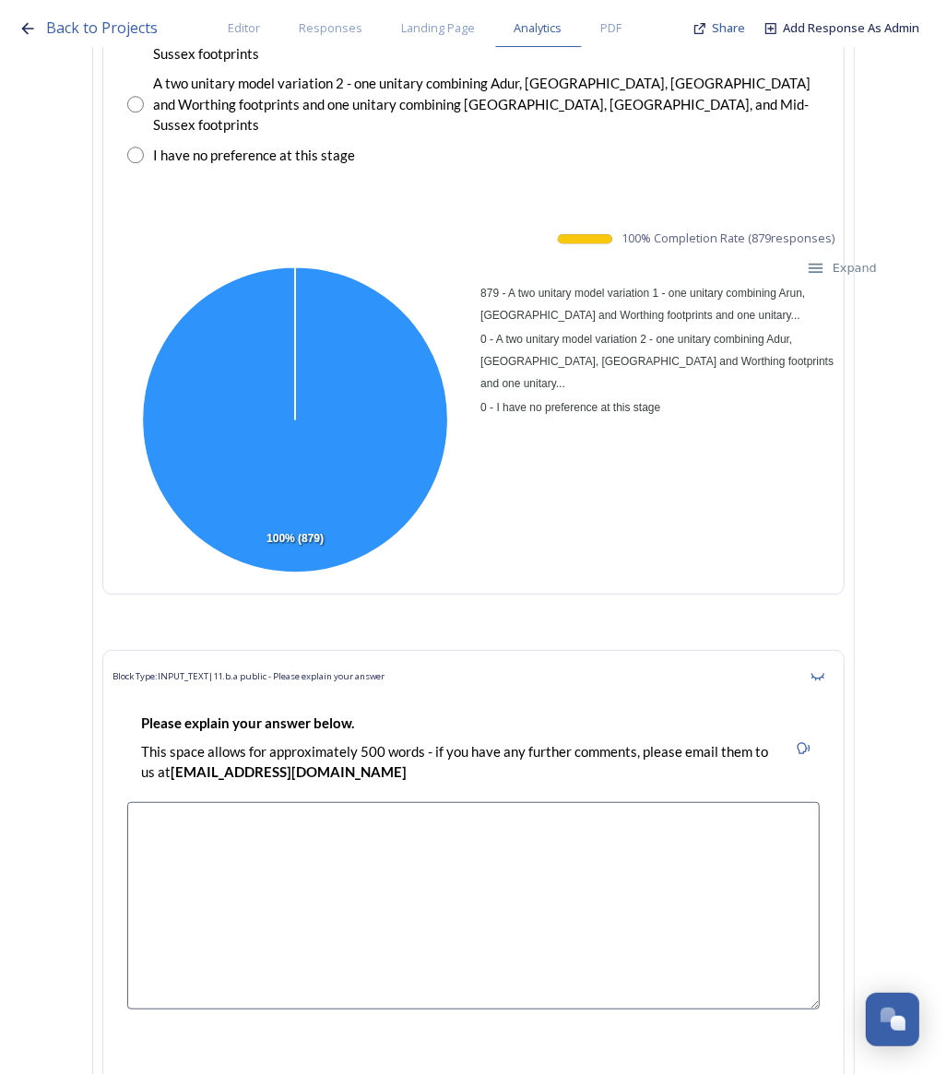
scroll to position [23739, 0]
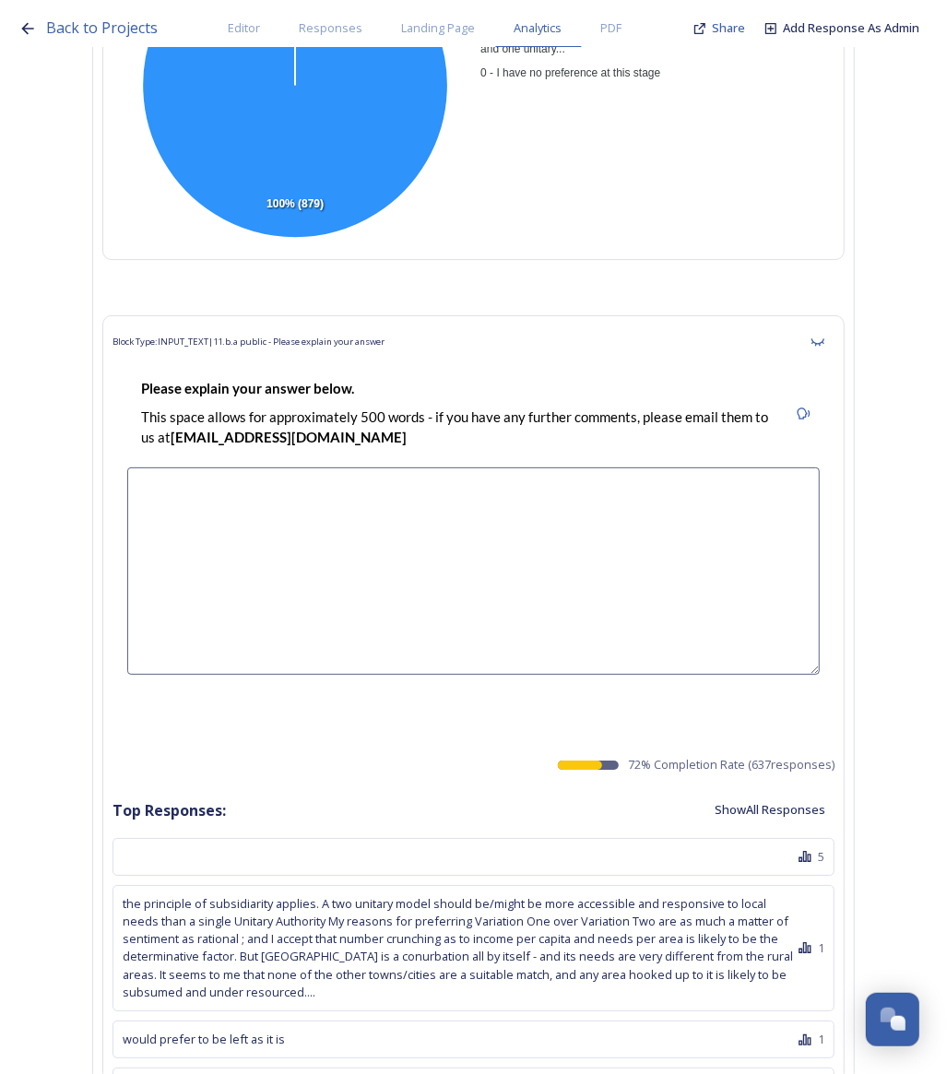
click at [767, 792] on button "Show All Responses" at bounding box center [769, 810] width 129 height 36
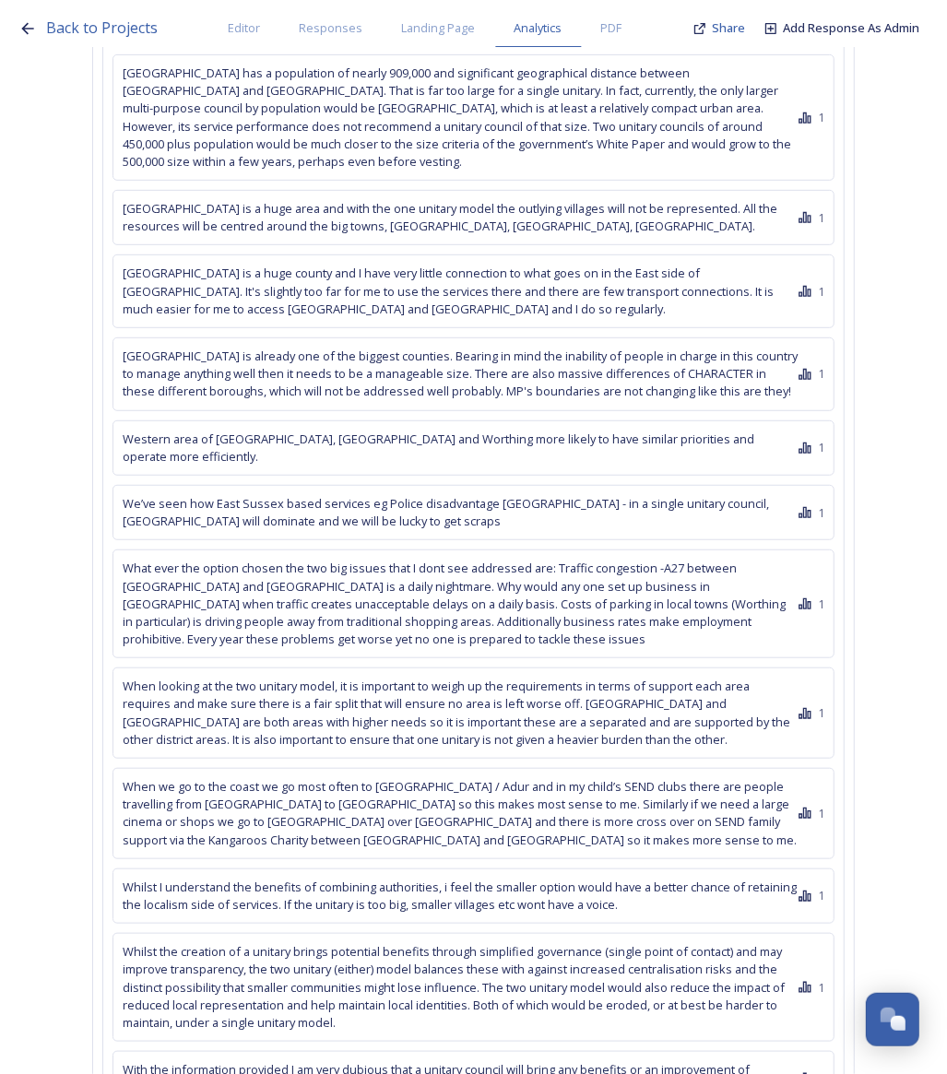
scroll to position [66307, 0]
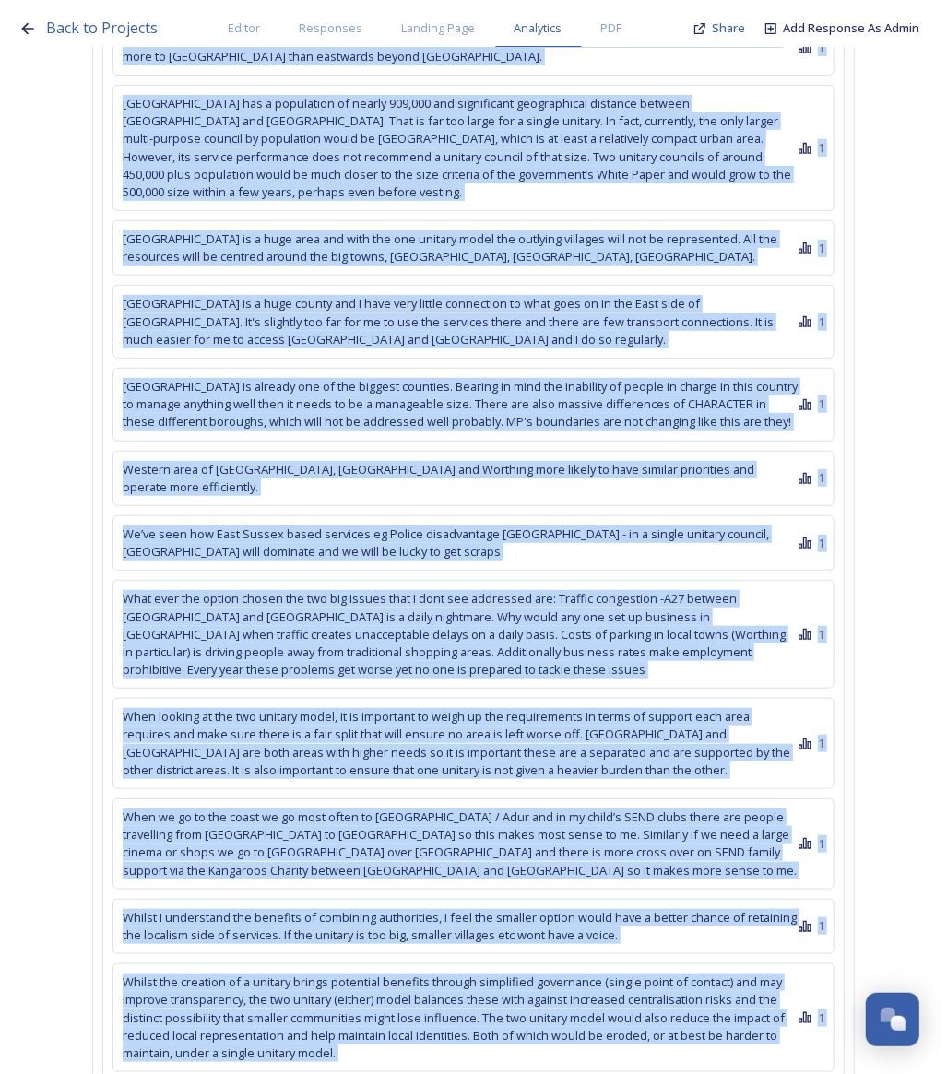
drag, startPoint x: 123, startPoint y: 222, endPoint x: 414, endPoint y: 663, distance: 528.2
copy div "the principle of subsidiarity applies. A two unitary model should be/might be m…"
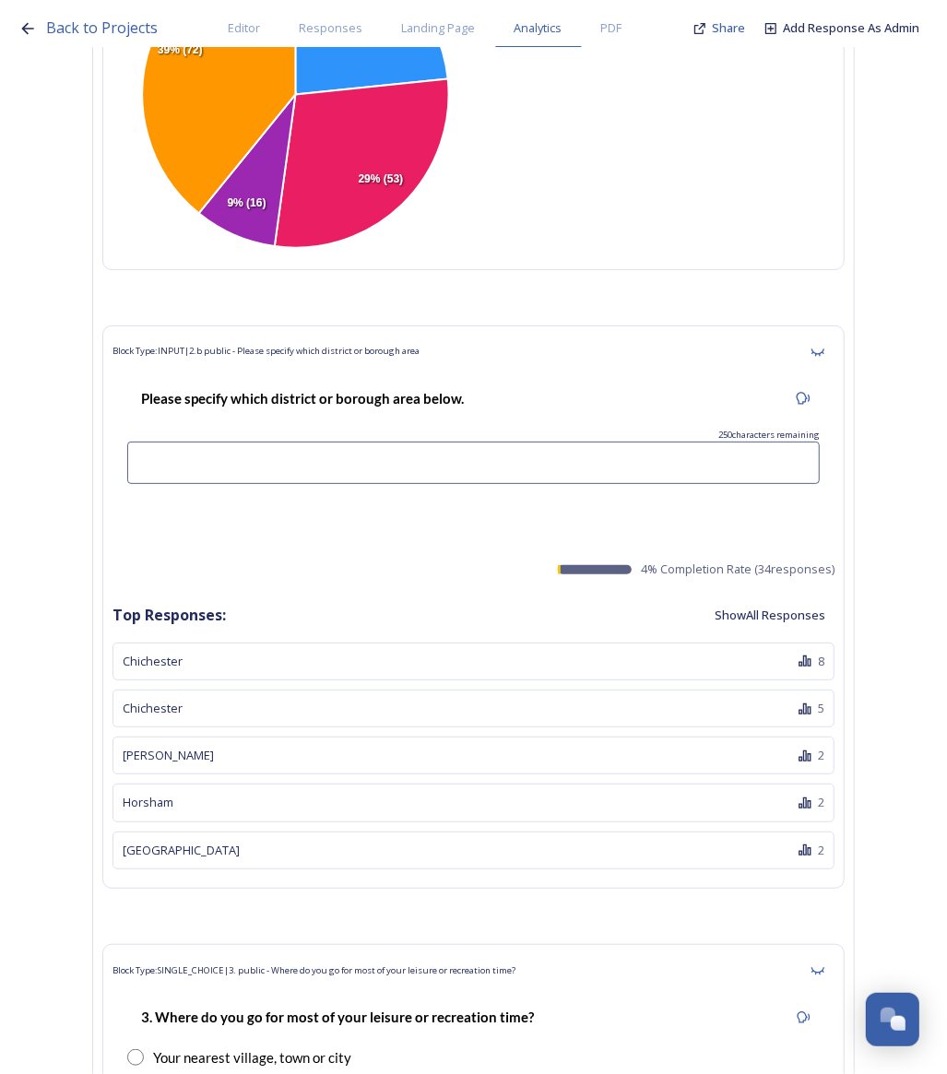
scroll to position [0, 0]
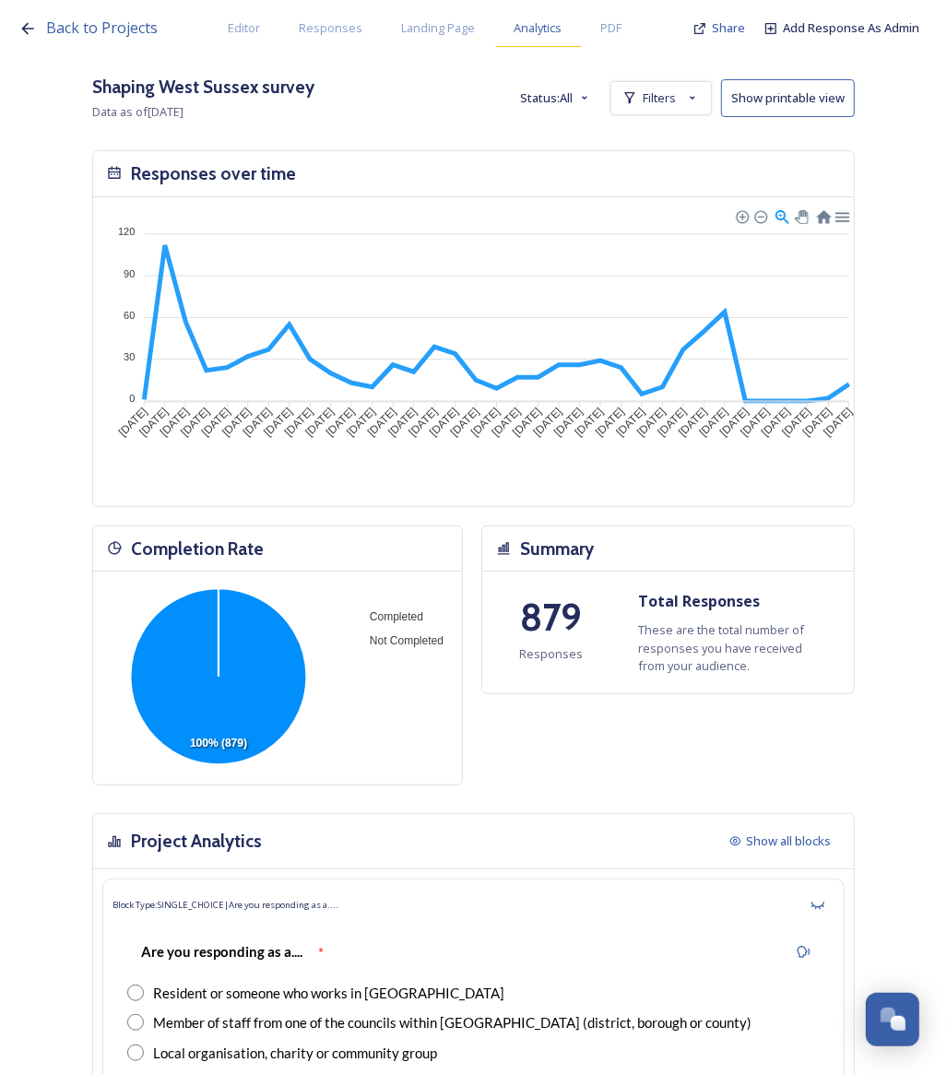
click at [537, 37] on div "Analytics" at bounding box center [538, 28] width 87 height 38
click at [537, 24] on span "Analytics" at bounding box center [538, 28] width 48 height 18
click at [443, 34] on span "Landing Page" at bounding box center [439, 28] width 74 height 18
click at [688, 102] on div "Back to Projects Editor Responses Landing Page Analytics PDF Share Add Response…" at bounding box center [473, 537] width 947 height 1074
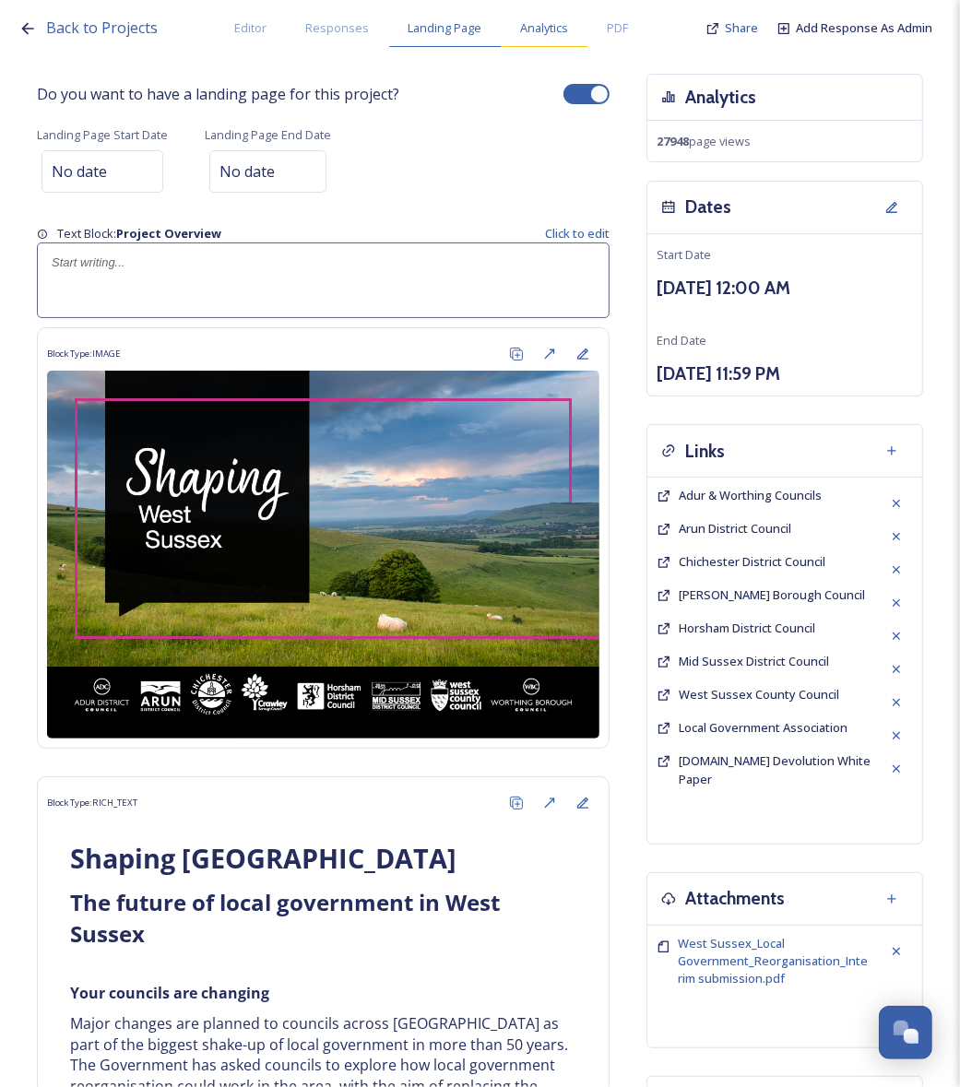
click at [528, 30] on span "Analytics" at bounding box center [545, 28] width 48 height 18
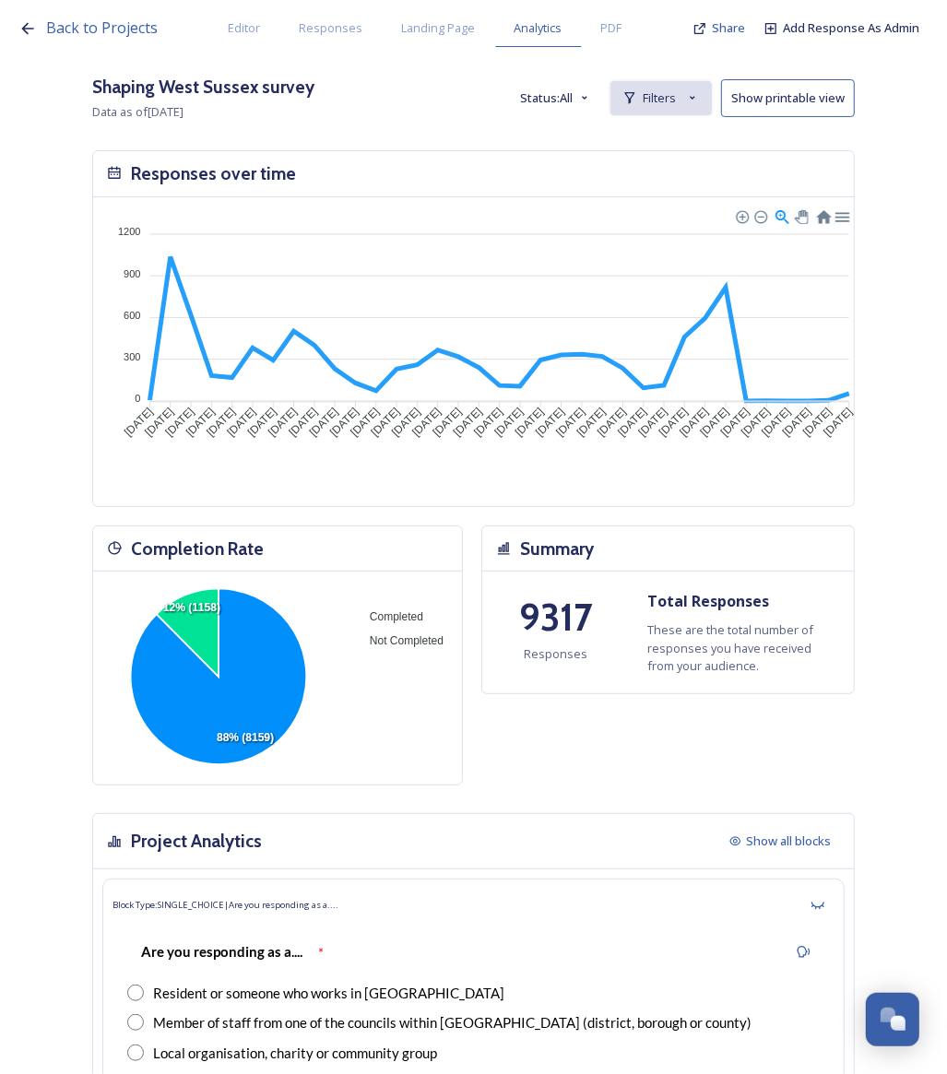
click at [670, 94] on span "Filters" at bounding box center [658, 98] width 33 height 18
click at [685, 141] on span "New Filter" at bounding box center [668, 139] width 54 height 18
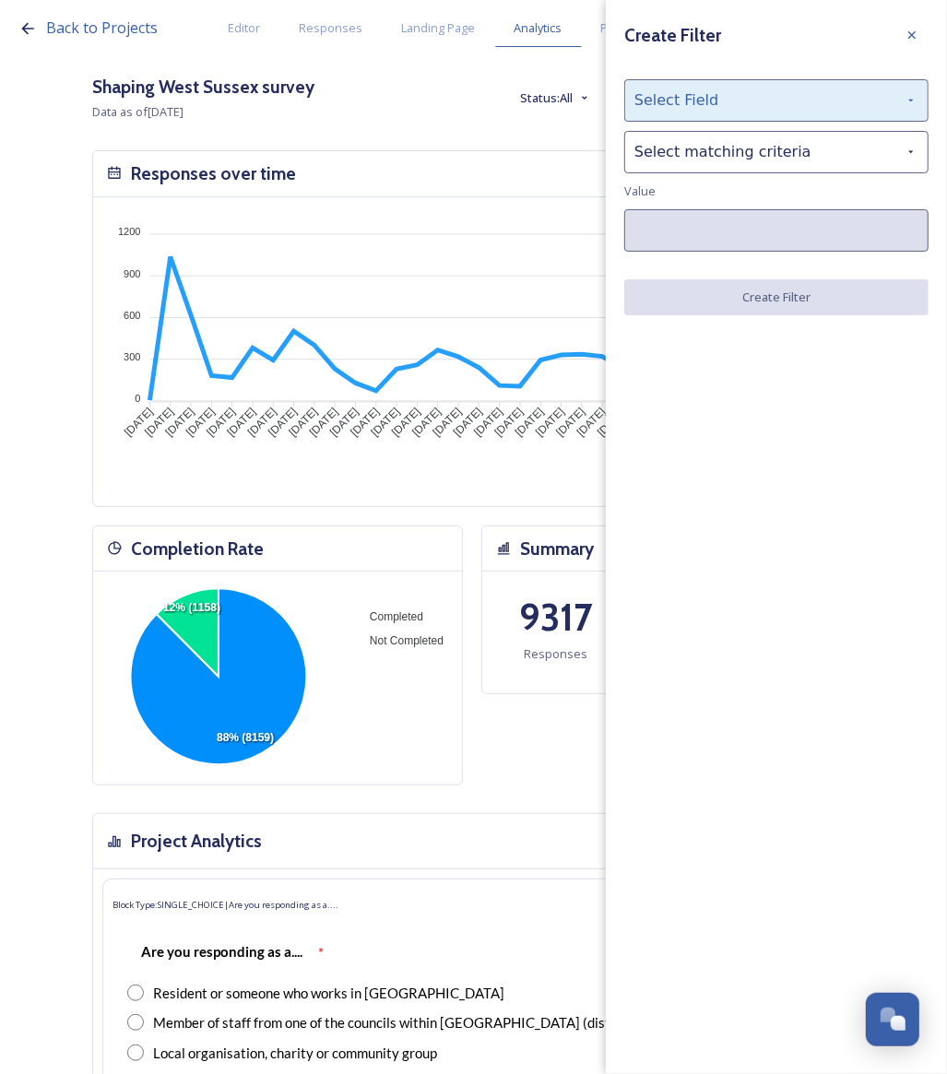
click at [680, 108] on div "Select Field" at bounding box center [776, 100] width 304 height 42
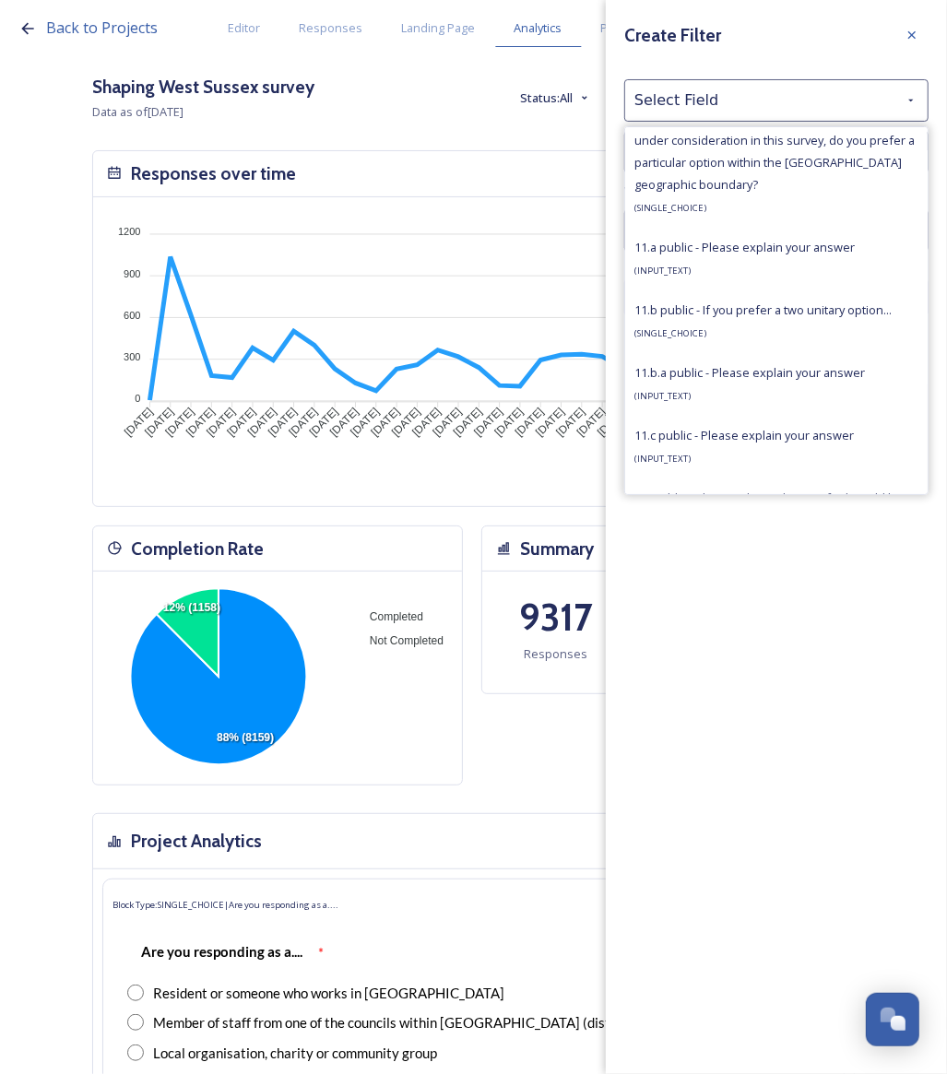
scroll to position [2346, 0]
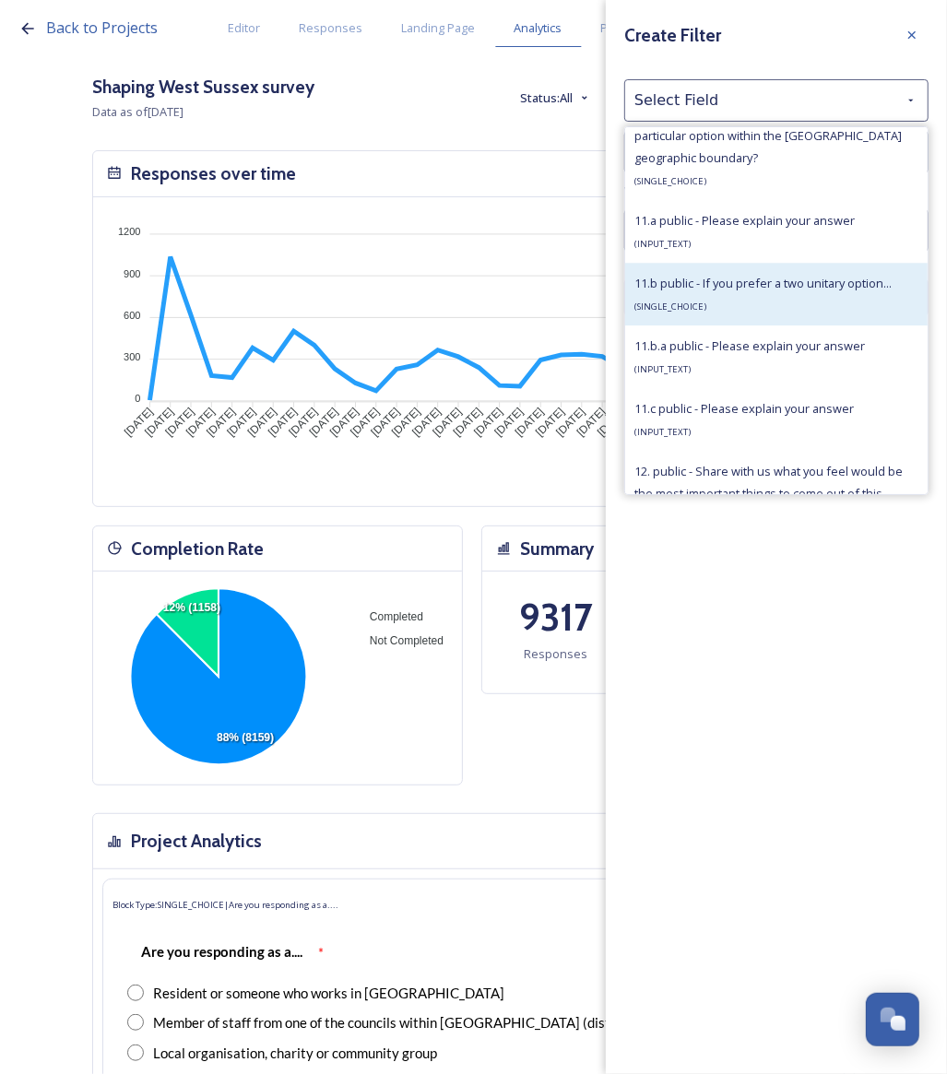
click at [723, 285] on span "11.b public - If you prefer a two unitary option..." at bounding box center [762, 283] width 257 height 17
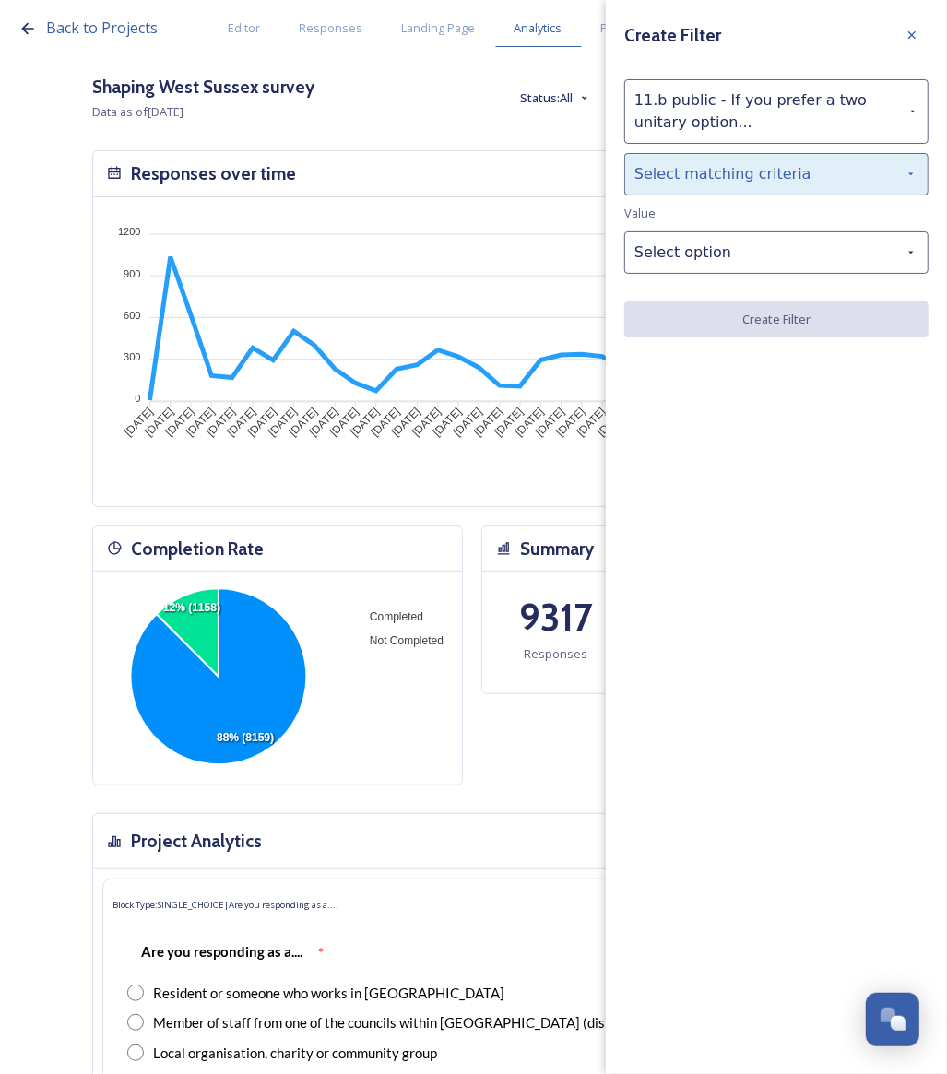
click at [683, 174] on div "Select matching criteria" at bounding box center [776, 174] width 304 height 42
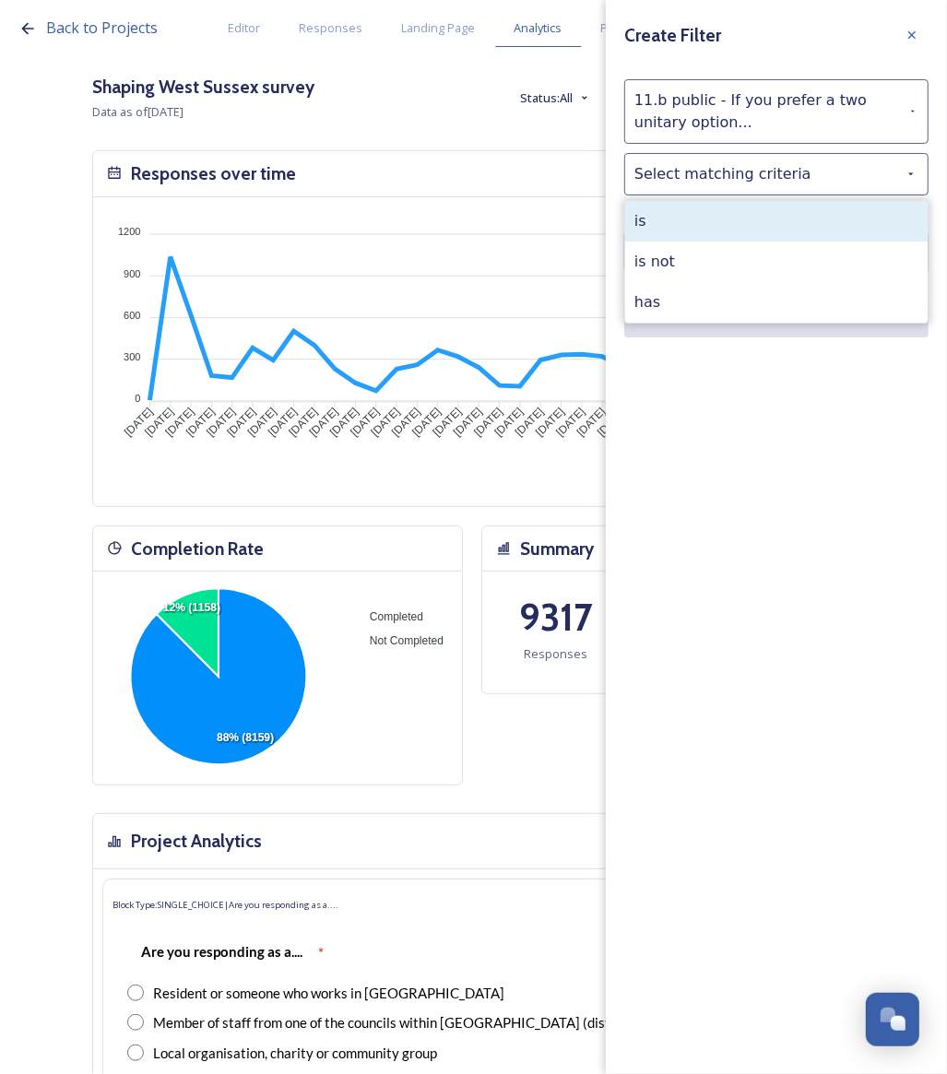
click at [697, 233] on div "is" at bounding box center [776, 221] width 302 height 41
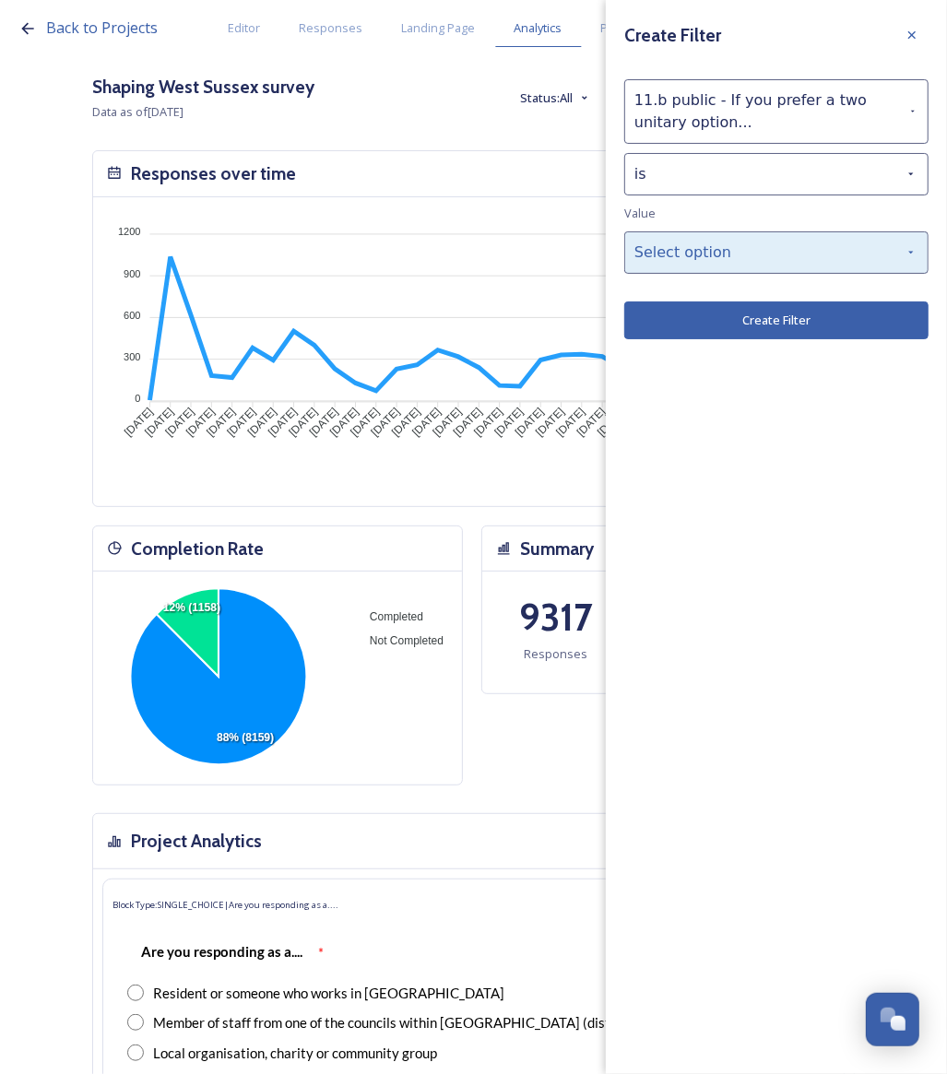
click at [706, 257] on div "Select option" at bounding box center [776, 252] width 304 height 42
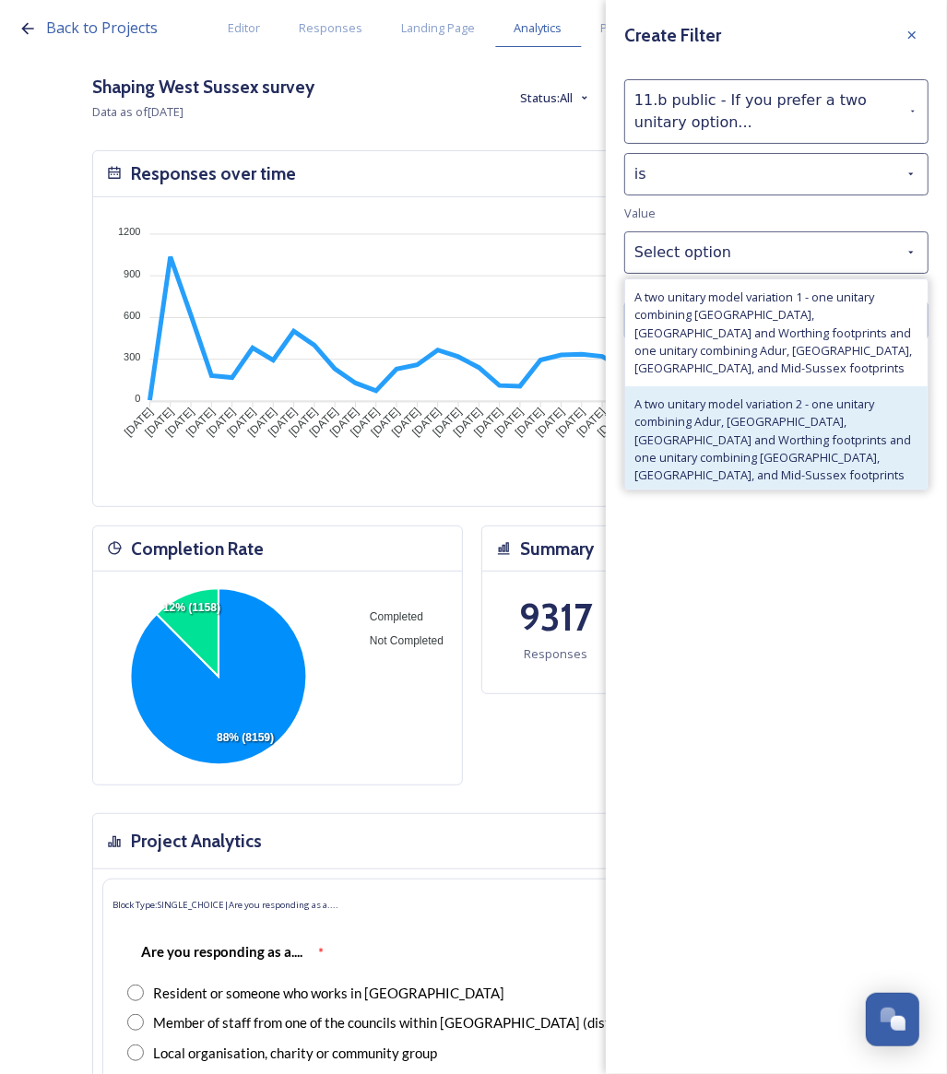
click at [780, 418] on span "A two unitary model variation 2 - one unitary combining Adur, [GEOGRAPHIC_DATA]…" at bounding box center [776, 439] width 284 height 88
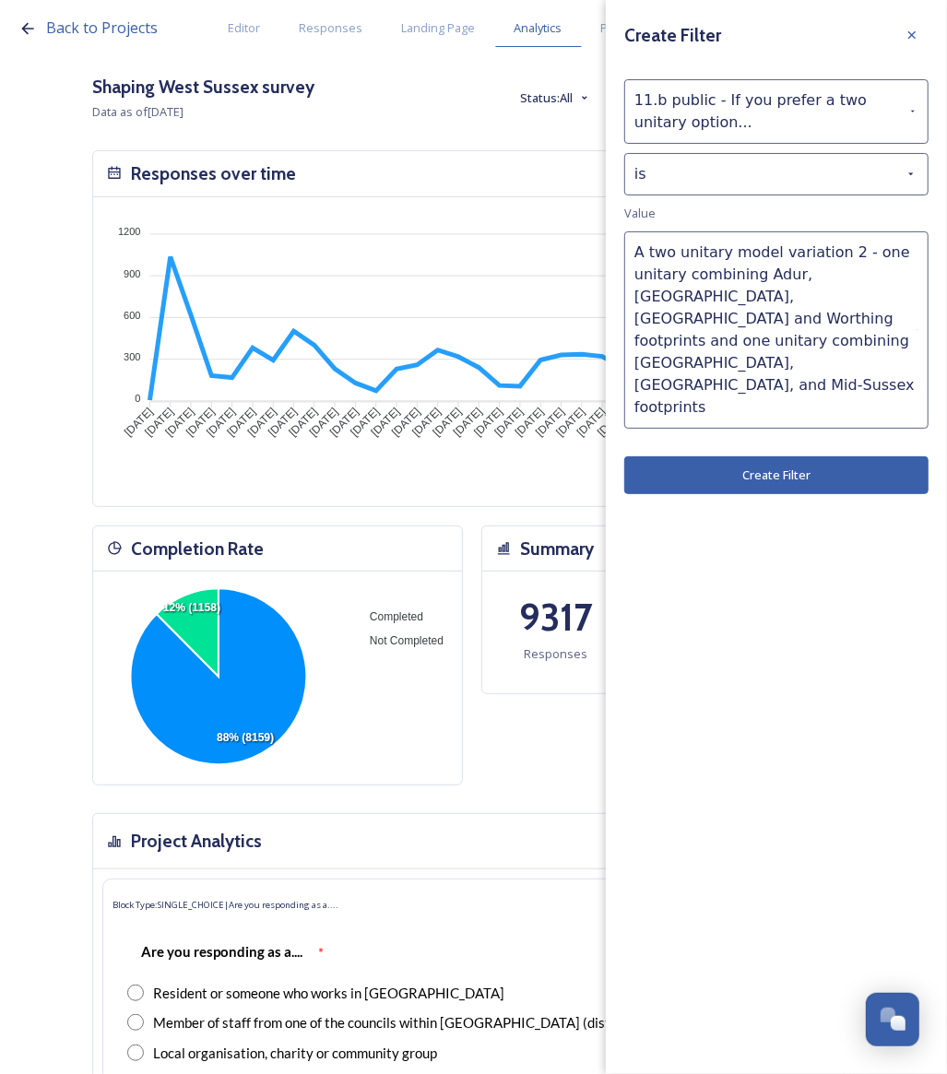
click at [765, 456] on button "Create Filter" at bounding box center [776, 475] width 304 height 38
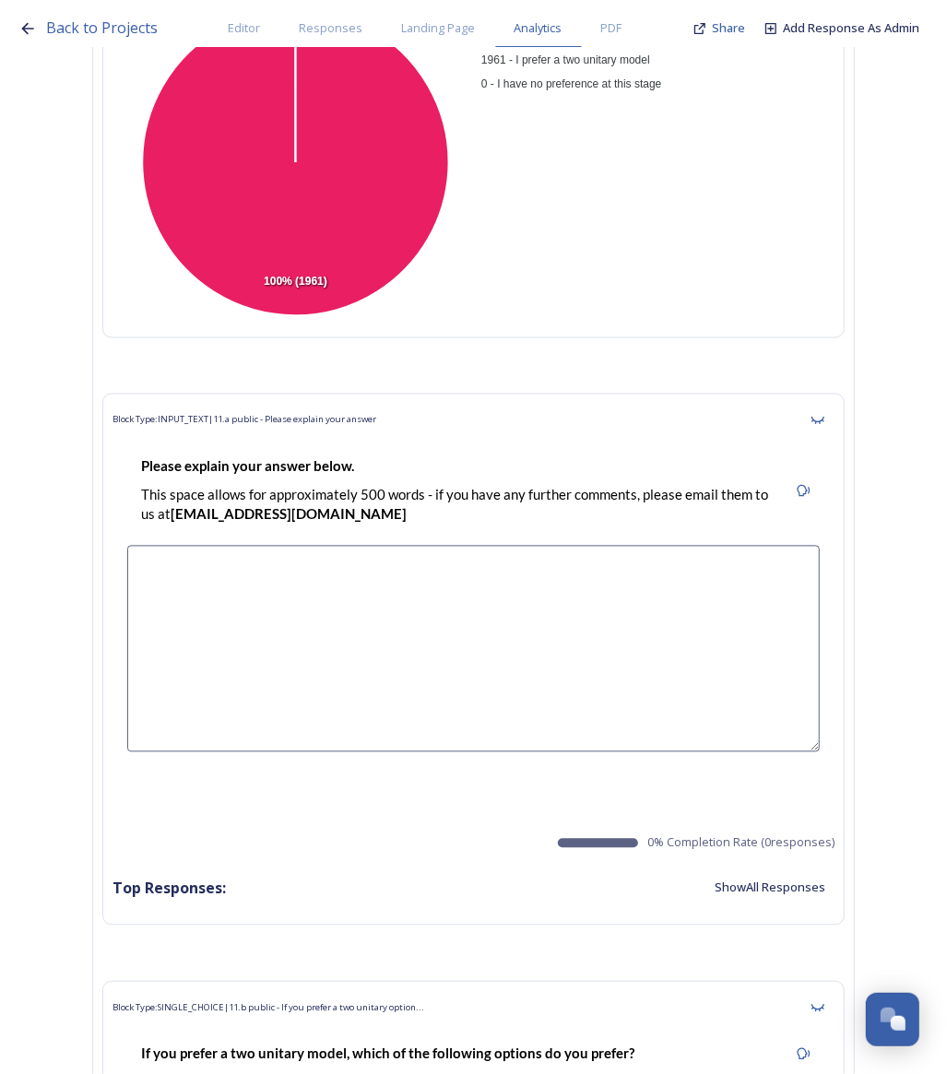
scroll to position [22789, 0]
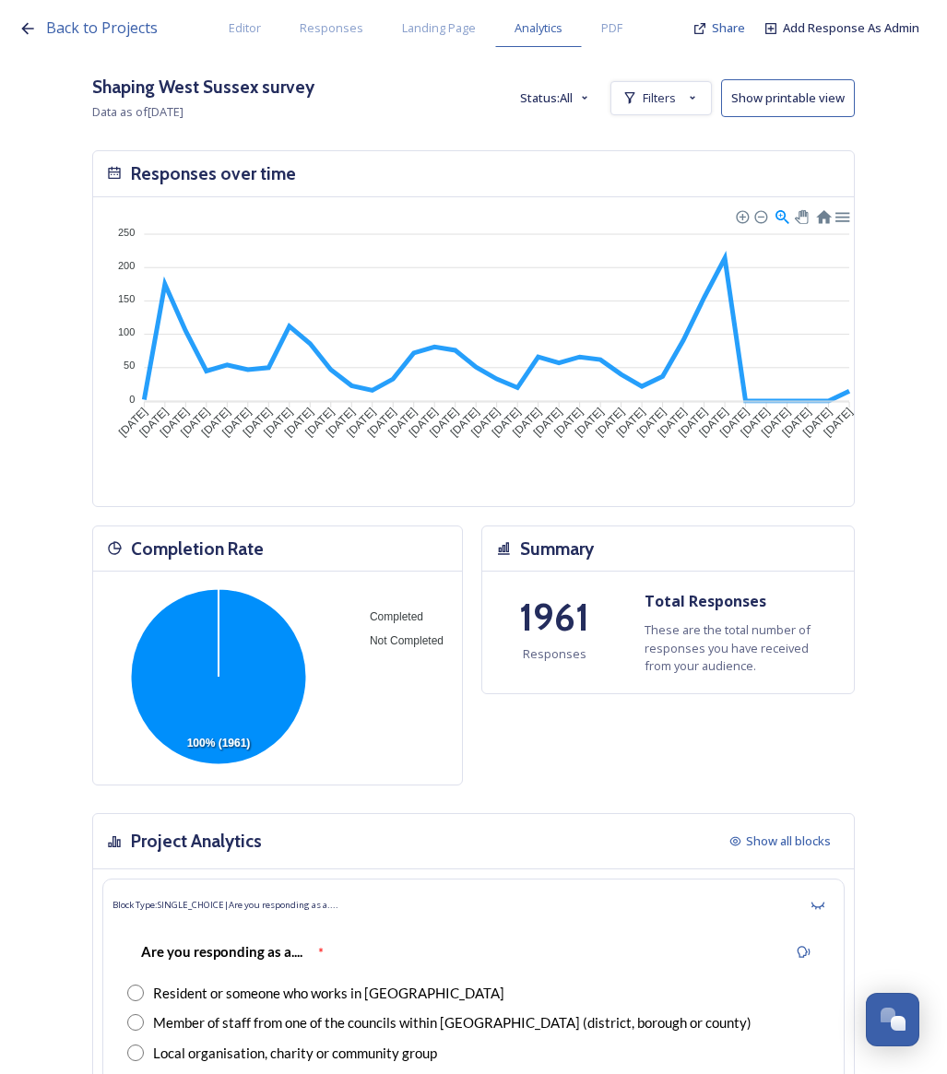
scroll to position [24147, 0]
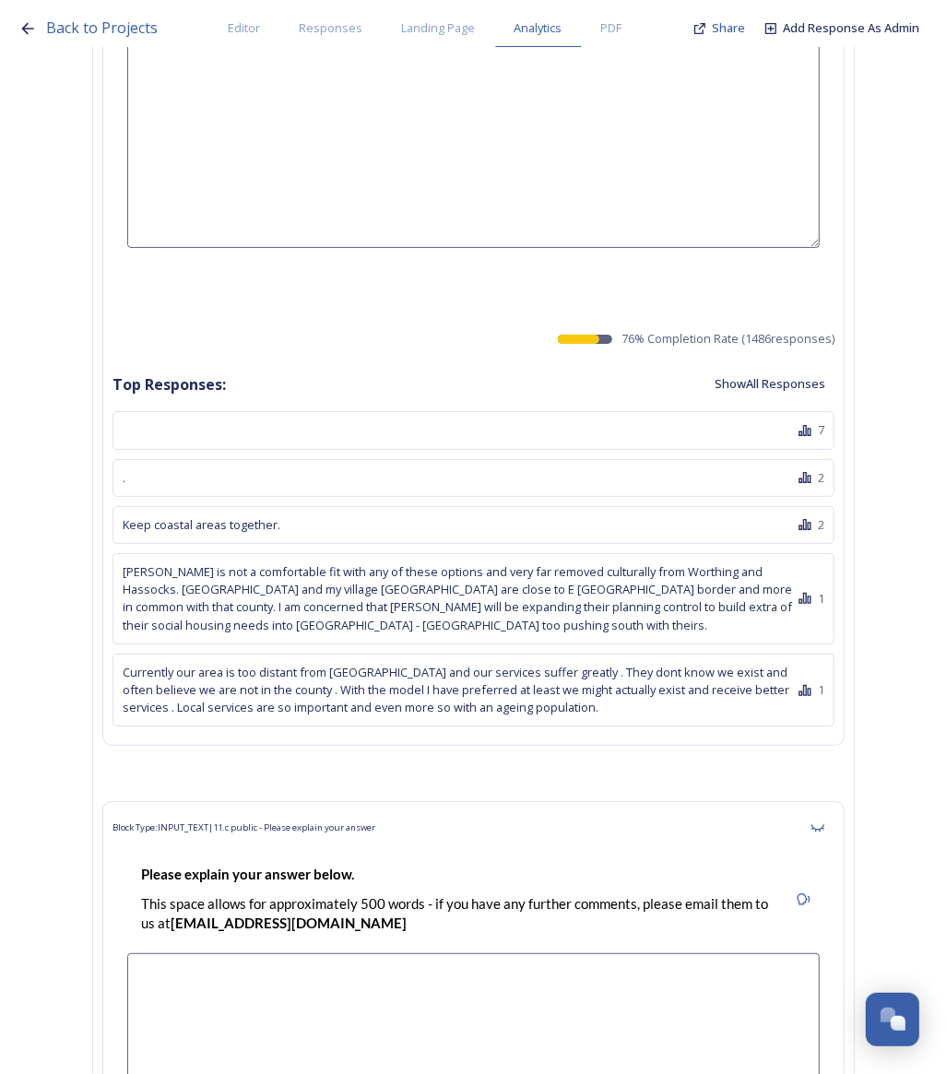
click at [752, 366] on button "Show All Responses" at bounding box center [769, 384] width 129 height 36
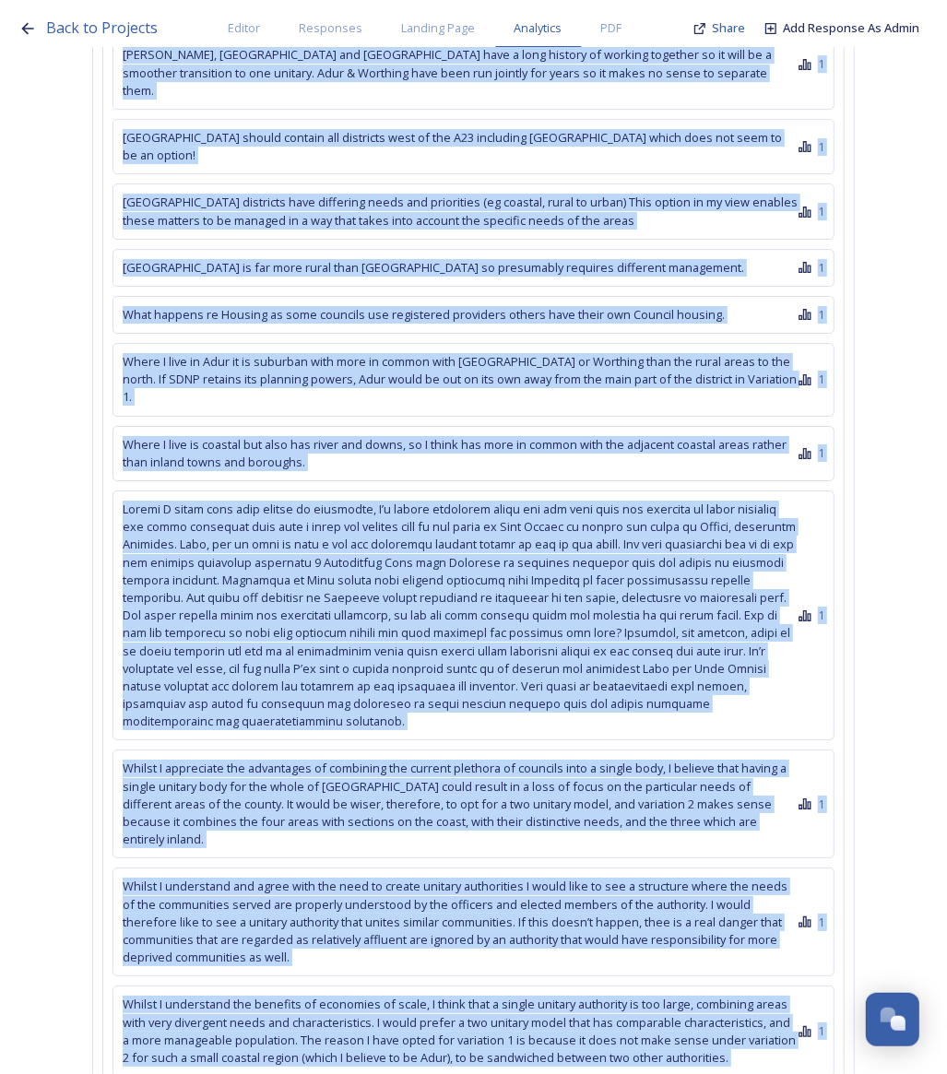
scroll to position [127968, 0]
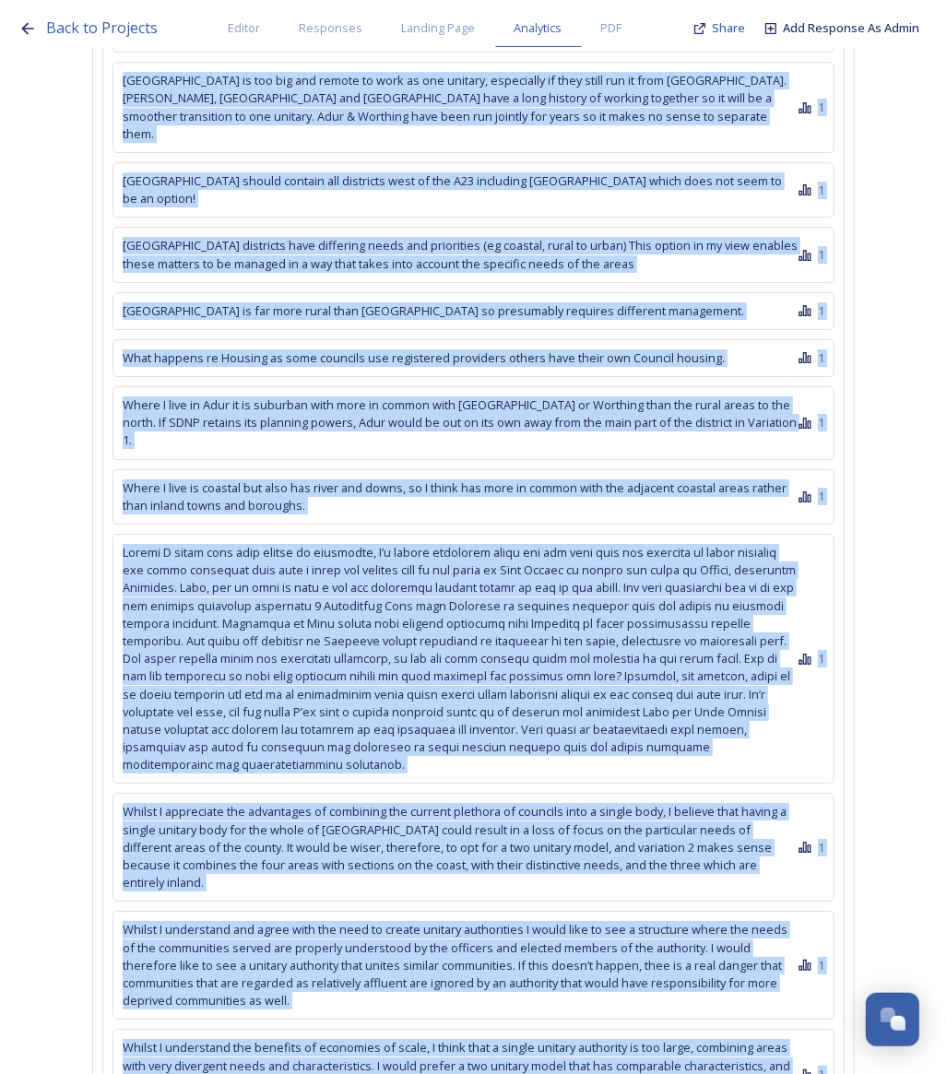
drag, startPoint x: 183, startPoint y: 247, endPoint x: 716, endPoint y: 1010, distance: 931.3
copy div "7 . 2 Keep coastal areas together. 2 Cawley is not a comfortable fit with any o…"
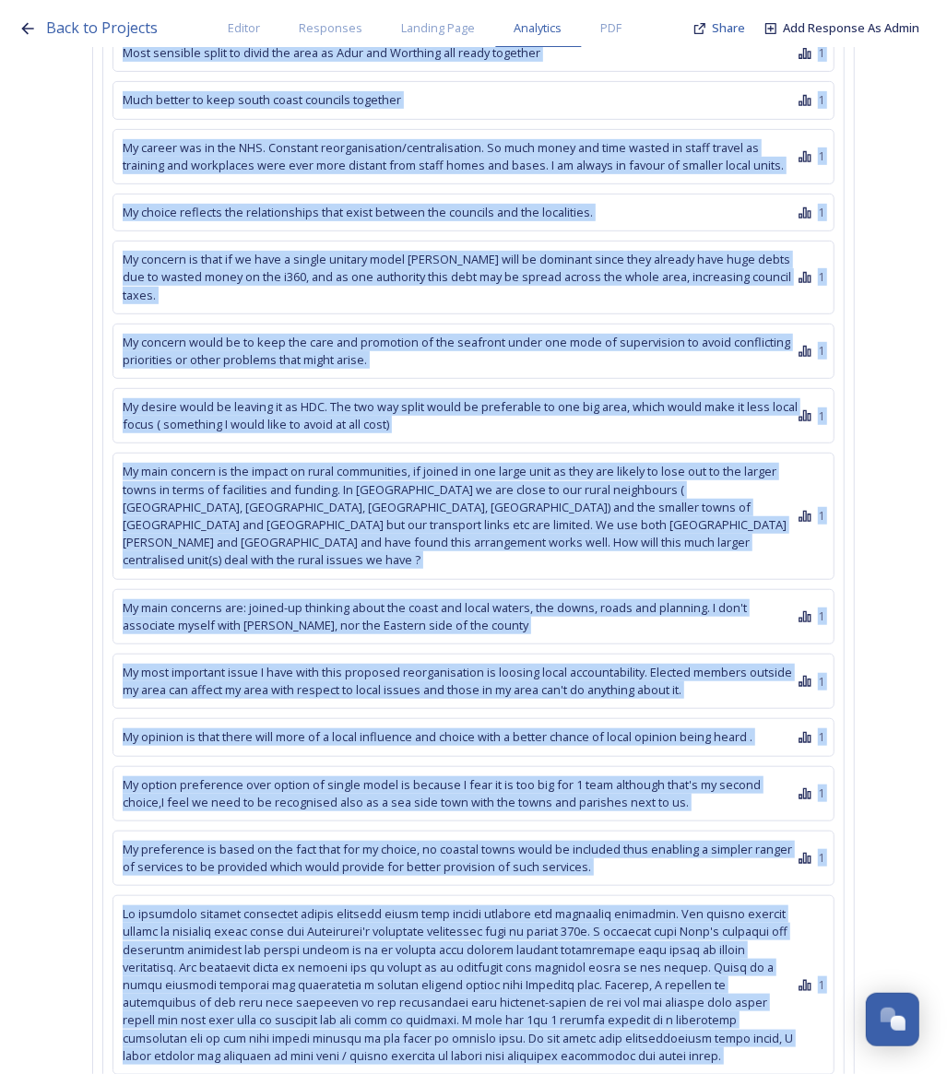
scroll to position [96964, 0]
